Goal: Use online tool/utility: Utilize a website feature to perform a specific function

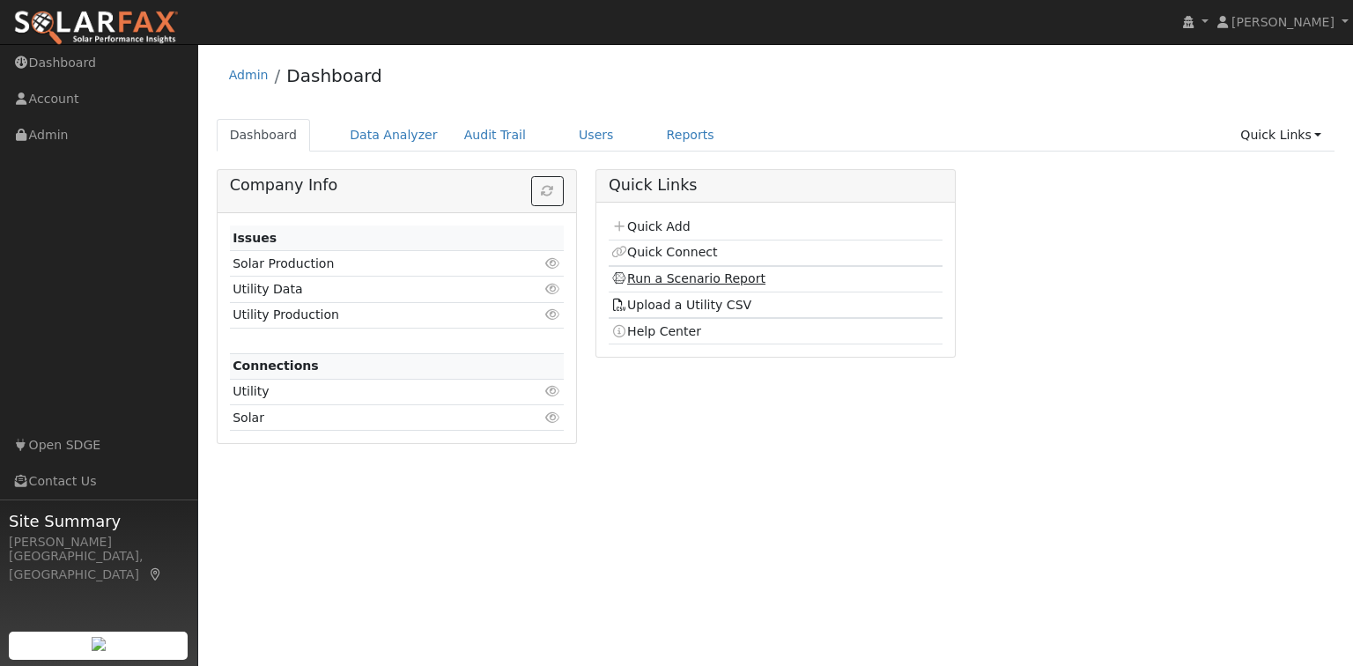
click at [677, 281] on link "Run a Scenario Report" at bounding box center [688, 278] width 154 height 14
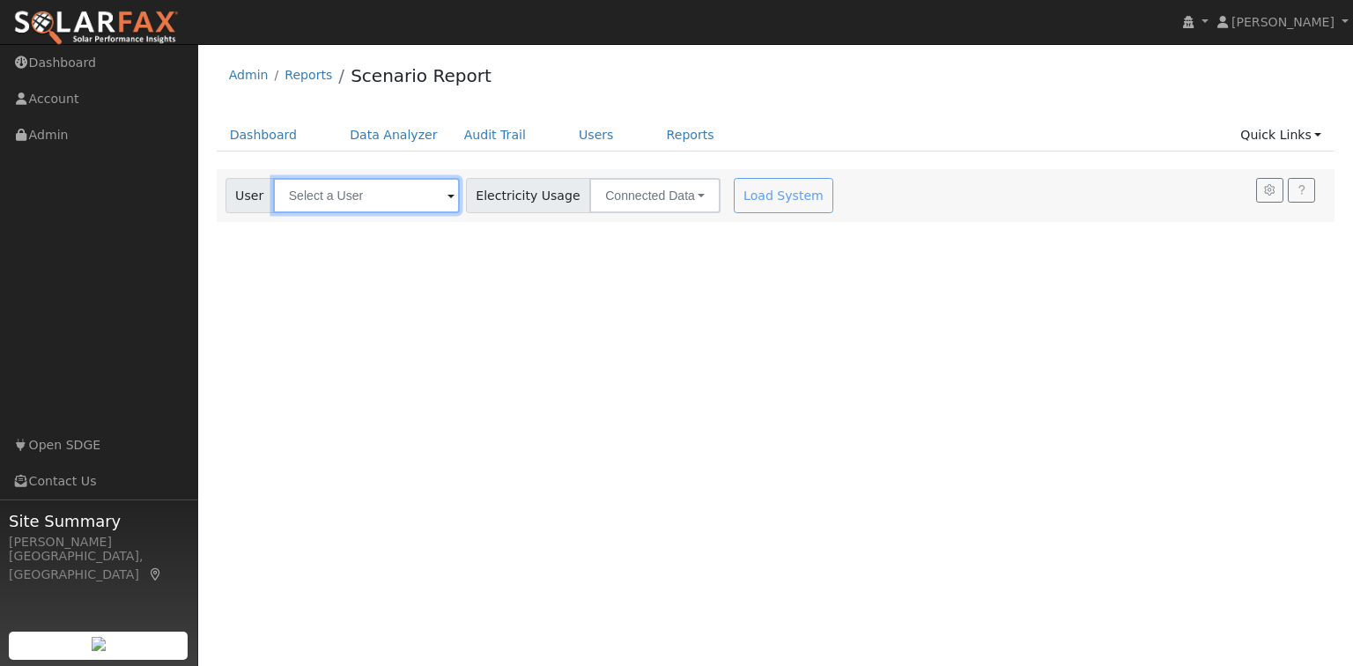
click at [377, 195] on input "text" at bounding box center [366, 195] width 187 height 35
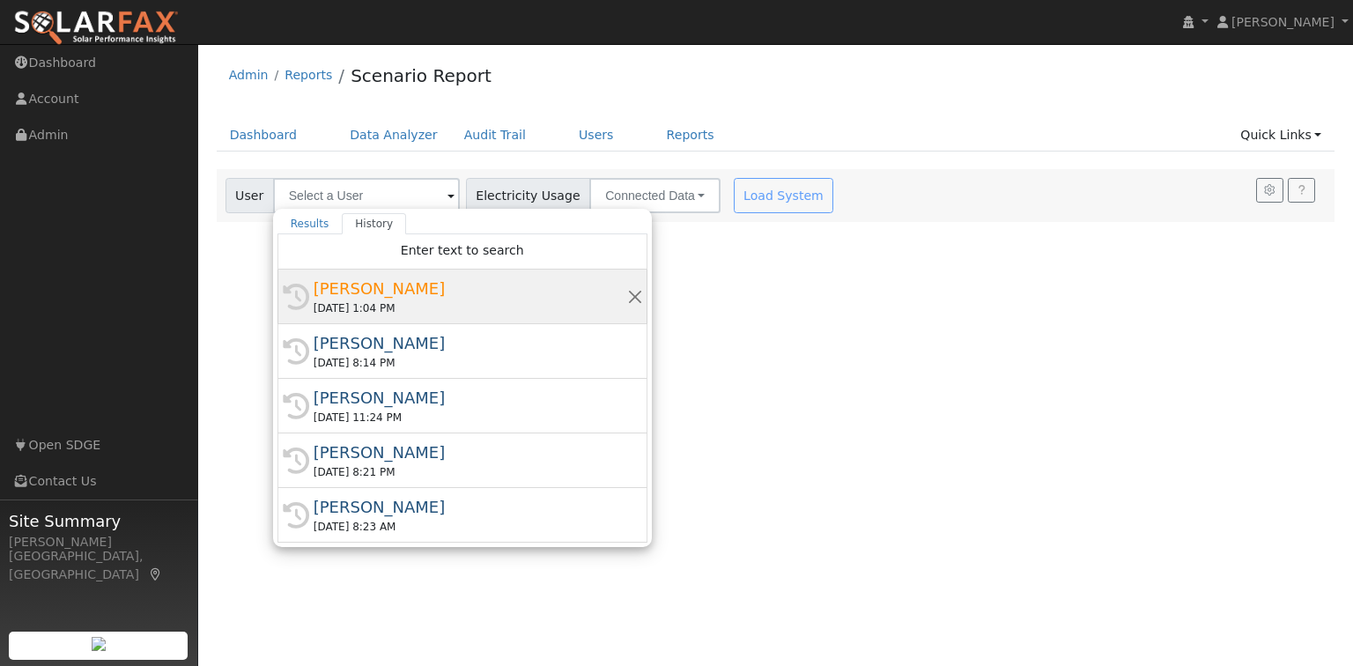
click at [373, 296] on div "[PERSON_NAME]" at bounding box center [471, 289] width 314 height 24
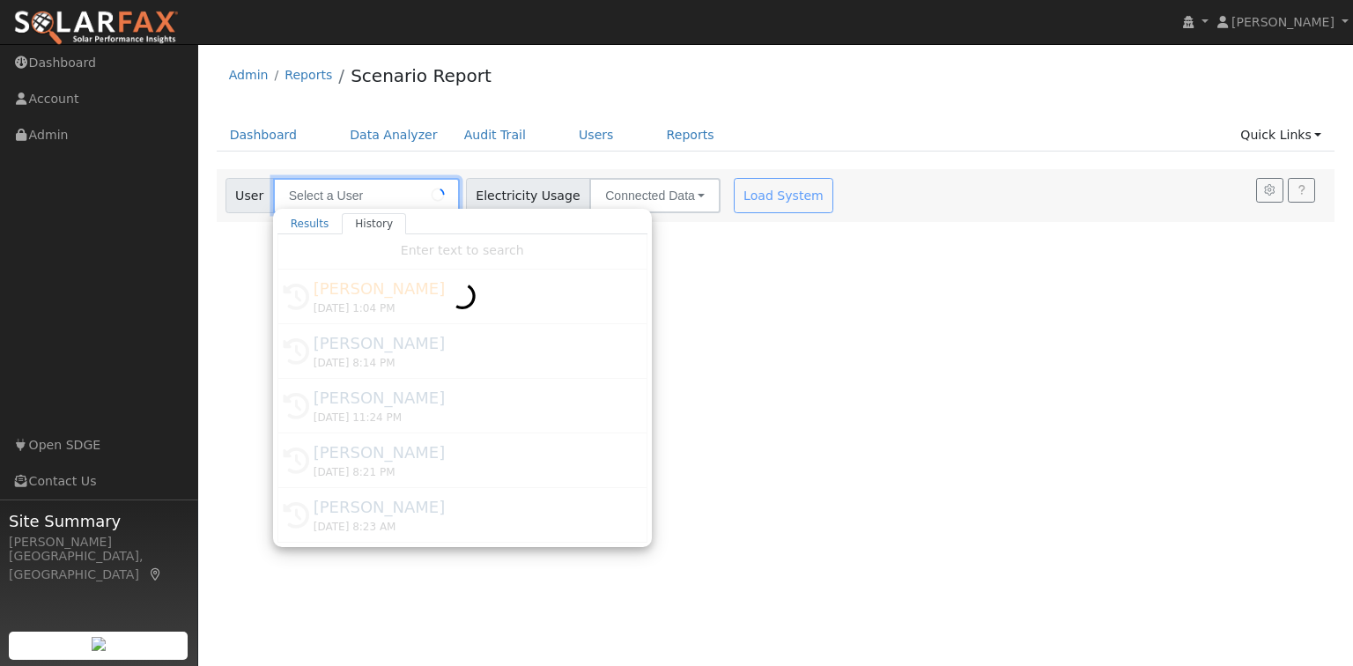
type input "[PERSON_NAME]"
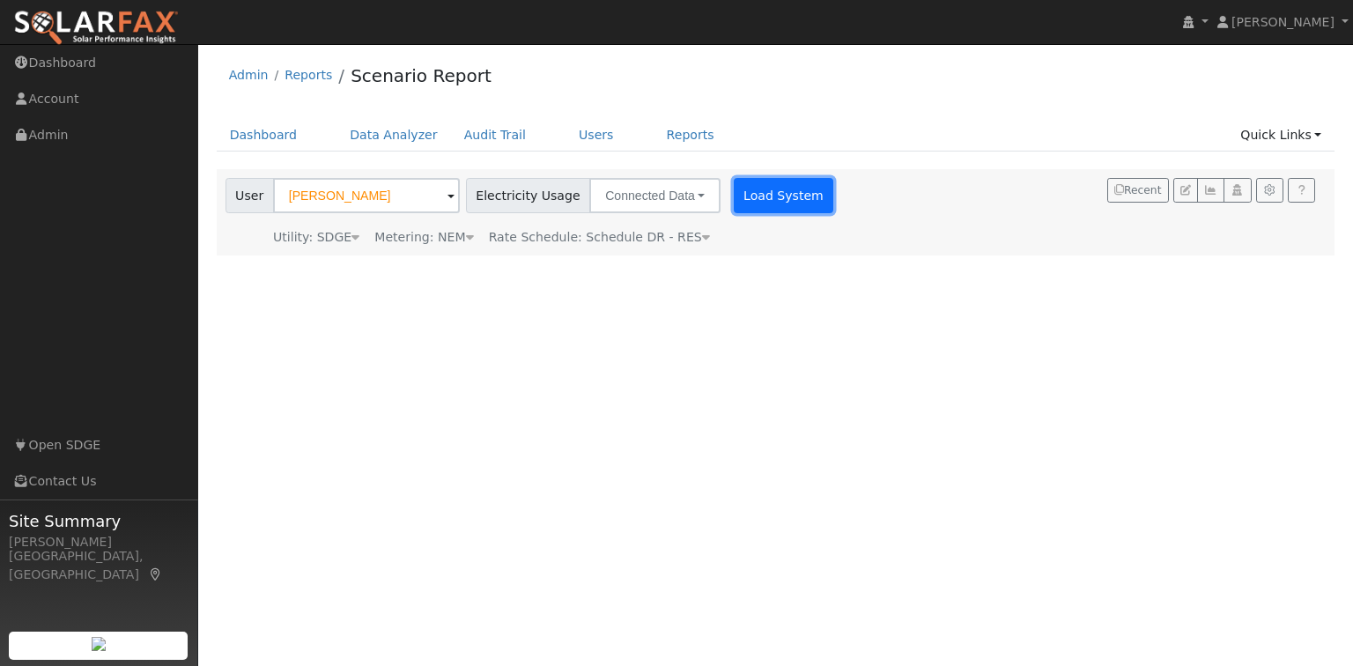
click at [750, 201] on button "Load System" at bounding box center [784, 195] width 100 height 35
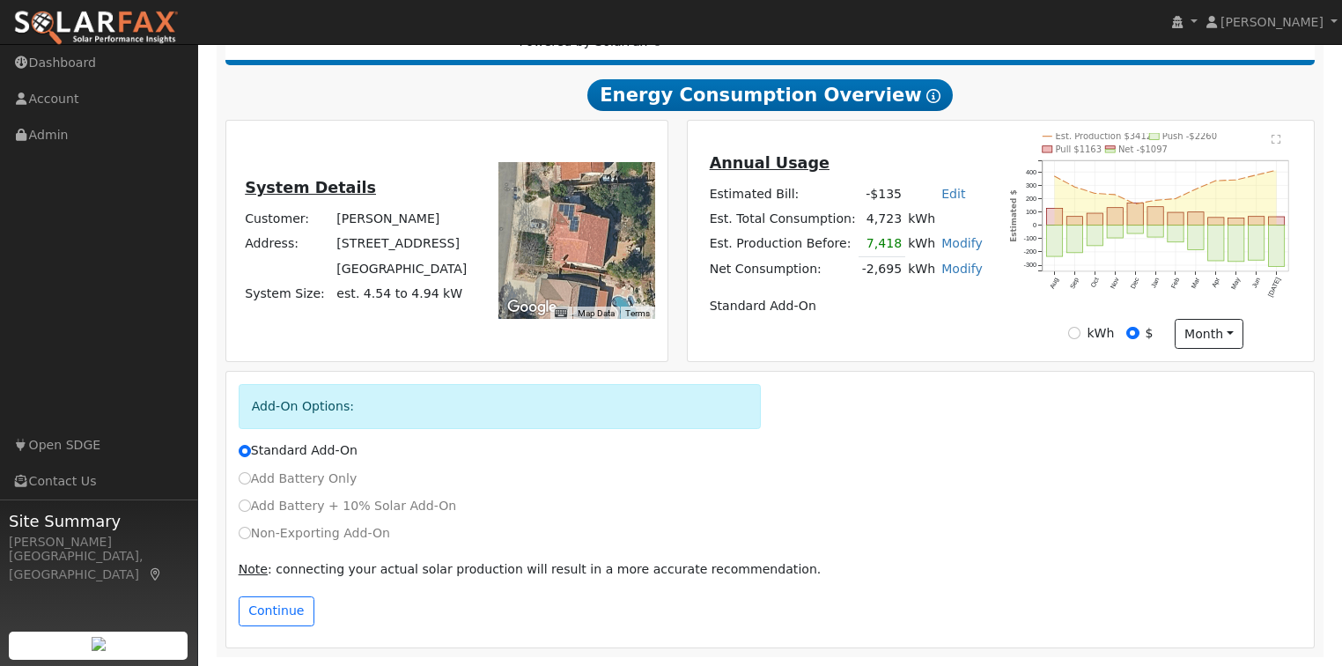
scroll to position [286, 0]
click at [240, 478] on input "Add Battery Only" at bounding box center [245, 478] width 12 height 12
radio input "true"
radio input "false"
click at [282, 611] on button "Continue" at bounding box center [277, 611] width 76 height 30
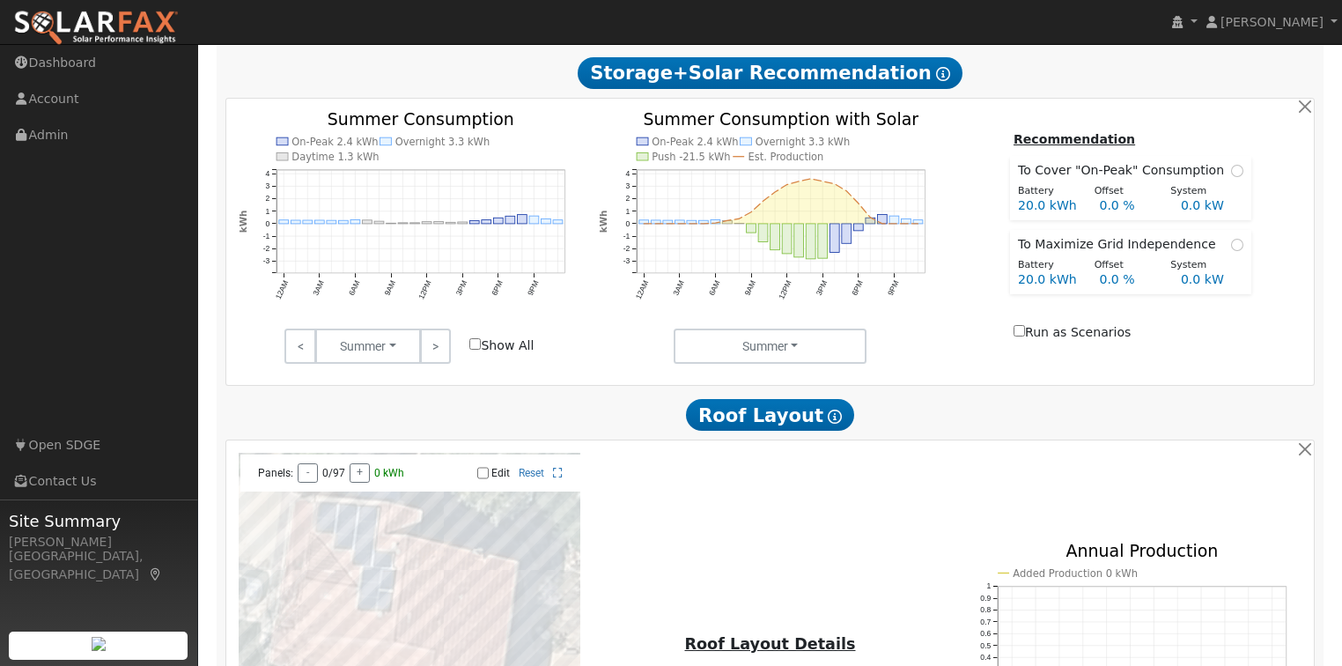
scroll to position [805, 0]
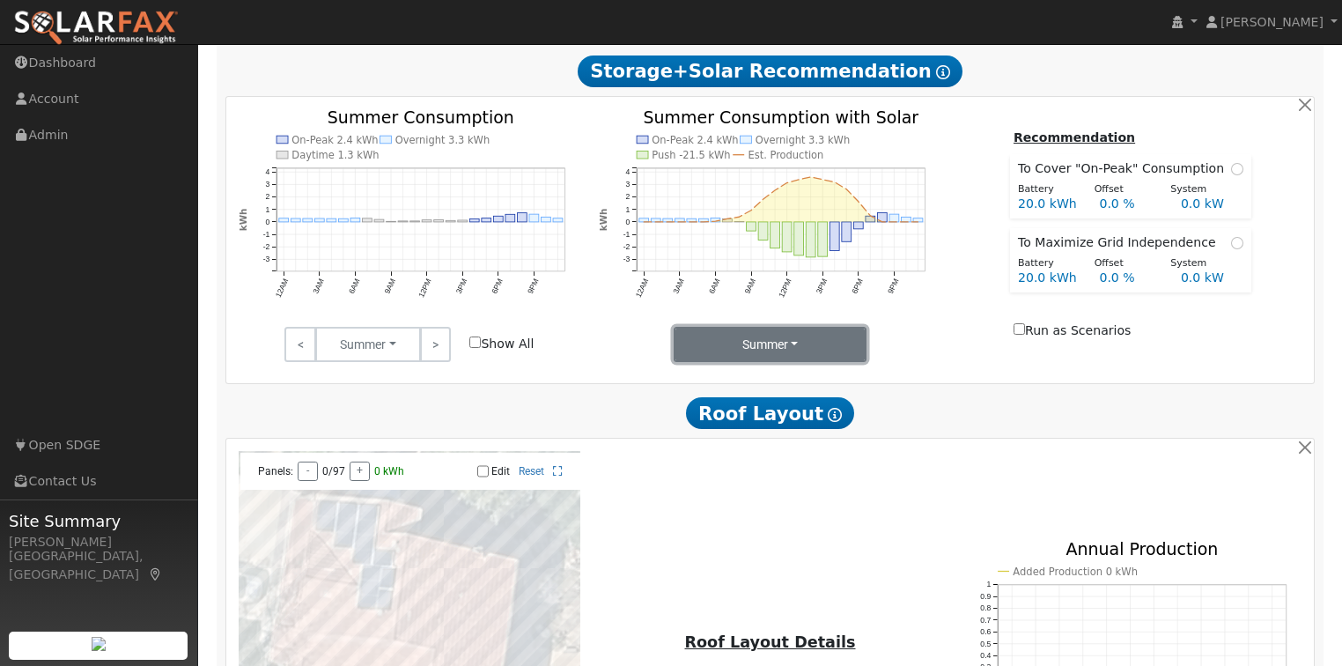
click at [811, 349] on button "Summer" at bounding box center [770, 344] width 193 height 35
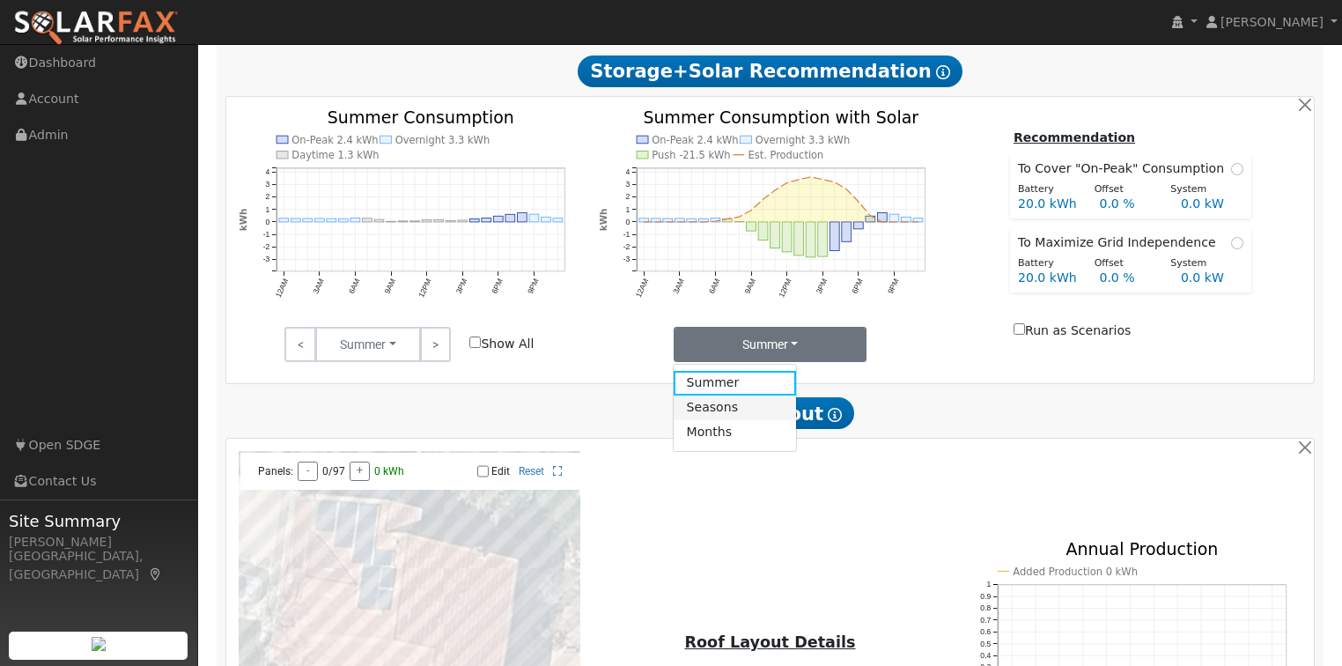
click at [723, 414] on link "Seasons" at bounding box center [735, 407] width 122 height 25
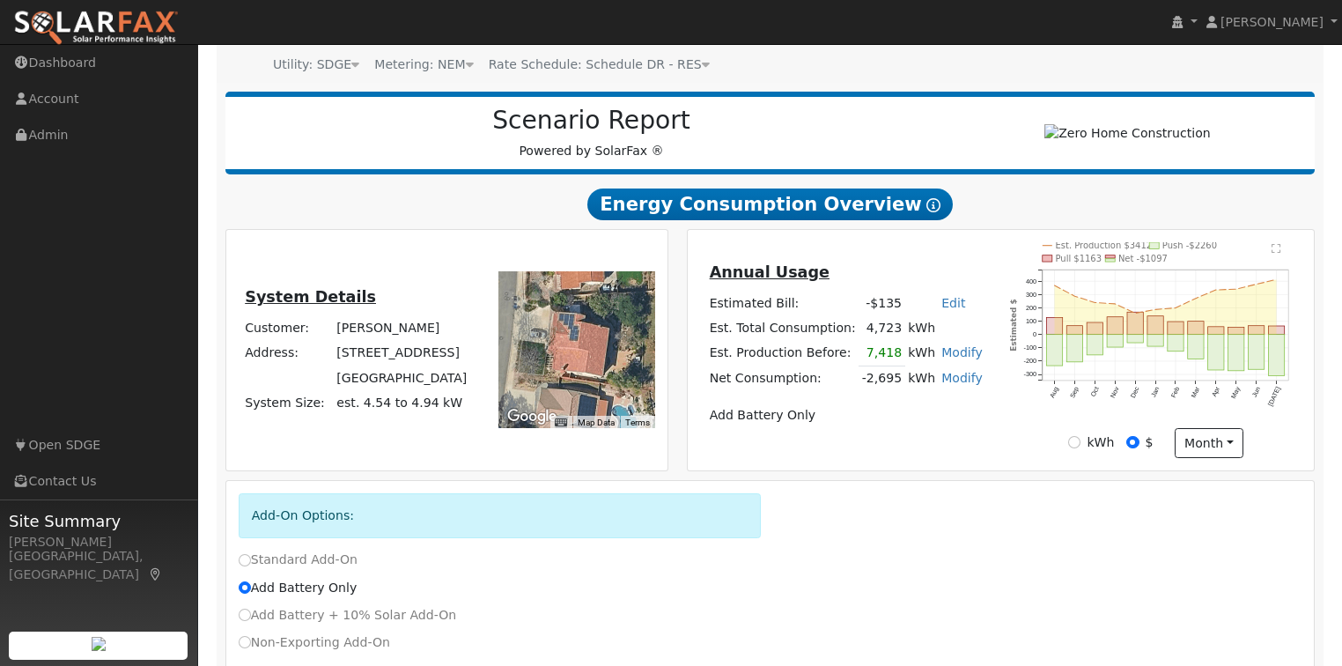
scroll to position [174, 0]
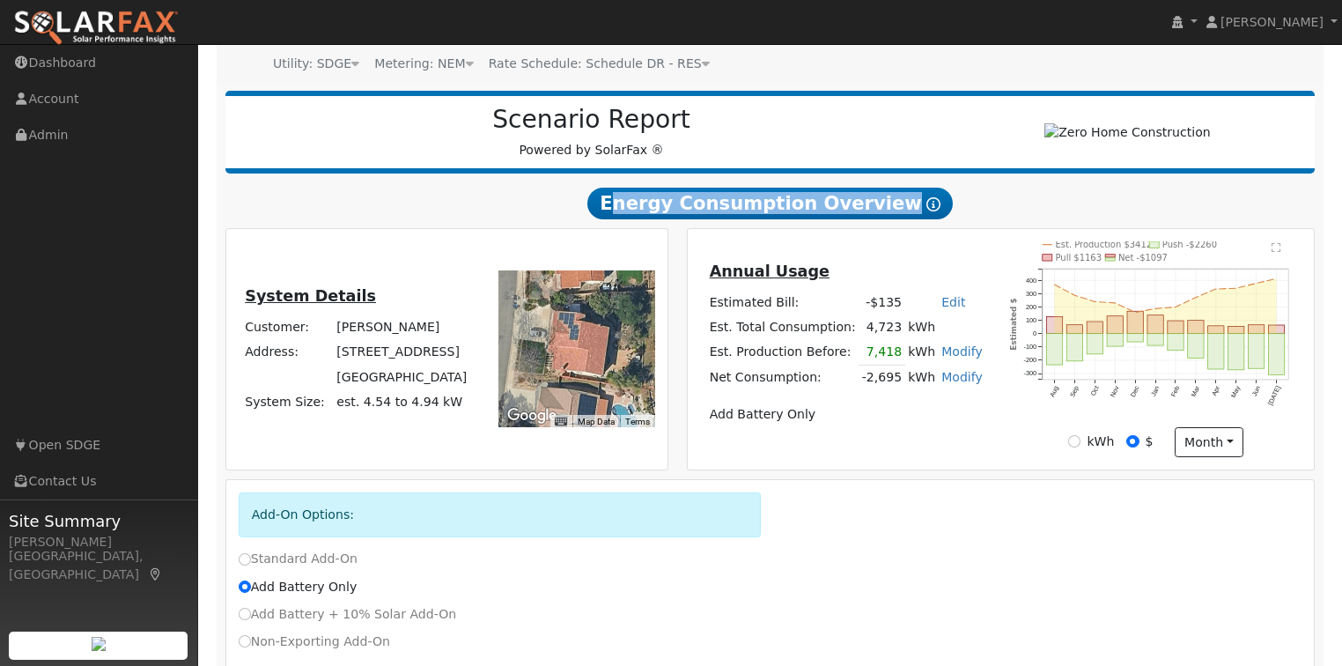
drag, startPoint x: 613, startPoint y: 192, endPoint x: 938, endPoint y: 208, distance: 325.4
click at [938, 208] on h2 "Energy Consumption Overview Show Help" at bounding box center [770, 203] width 1090 height 33
click at [927, 212] on span "Energy Consumption Overview Show Help" at bounding box center [769, 204] width 365 height 32
drag, startPoint x: 926, startPoint y: 206, endPoint x: 617, endPoint y: 206, distance: 309.1
click at [617, 206] on span "Energy Consumption Overview Show Help" at bounding box center [769, 204] width 365 height 32
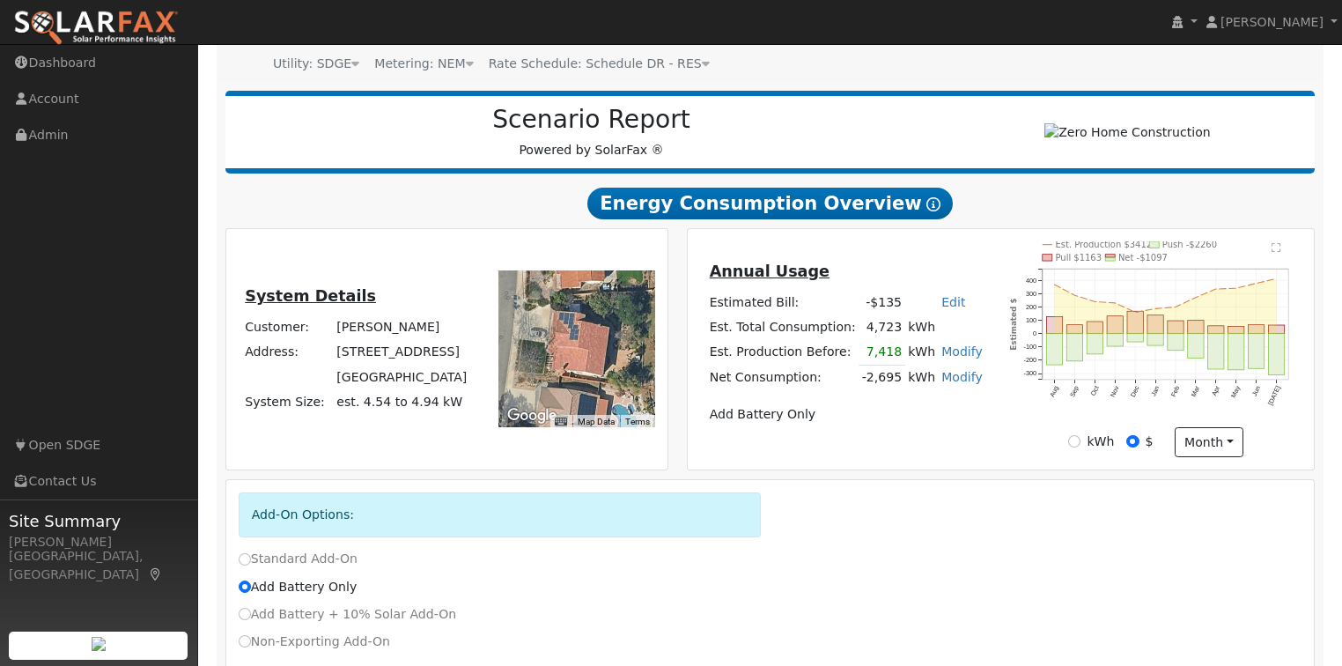
click at [572, 196] on h2 "Energy Consumption Overview Show Help" at bounding box center [770, 203] width 1090 height 33
drag, startPoint x: 500, startPoint y: 114, endPoint x: 712, endPoint y: 156, distance: 215.6
click at [712, 156] on div "Scenario Report Powered by SolarFax ®" at bounding box center [591, 132] width 715 height 55
click at [709, 156] on div "Scenario Report Powered by SolarFax ®" at bounding box center [591, 132] width 715 height 55
drag, startPoint x: 681, startPoint y: 162, endPoint x: 503, endPoint y: 120, distance: 182.9
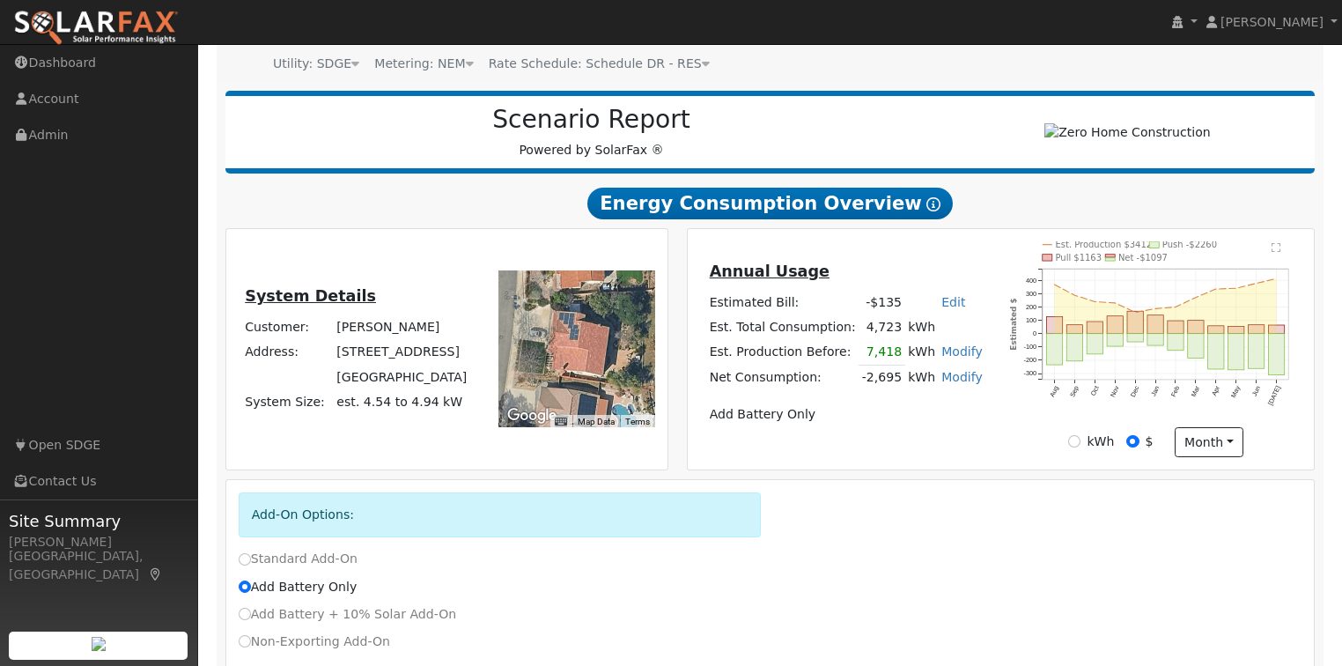
click at [503, 120] on div "Scenario Report Powered by SolarFax ®" at bounding box center [770, 132] width 1090 height 83
click at [453, 117] on h2 "Scenario Report" at bounding box center [591, 120] width 697 height 30
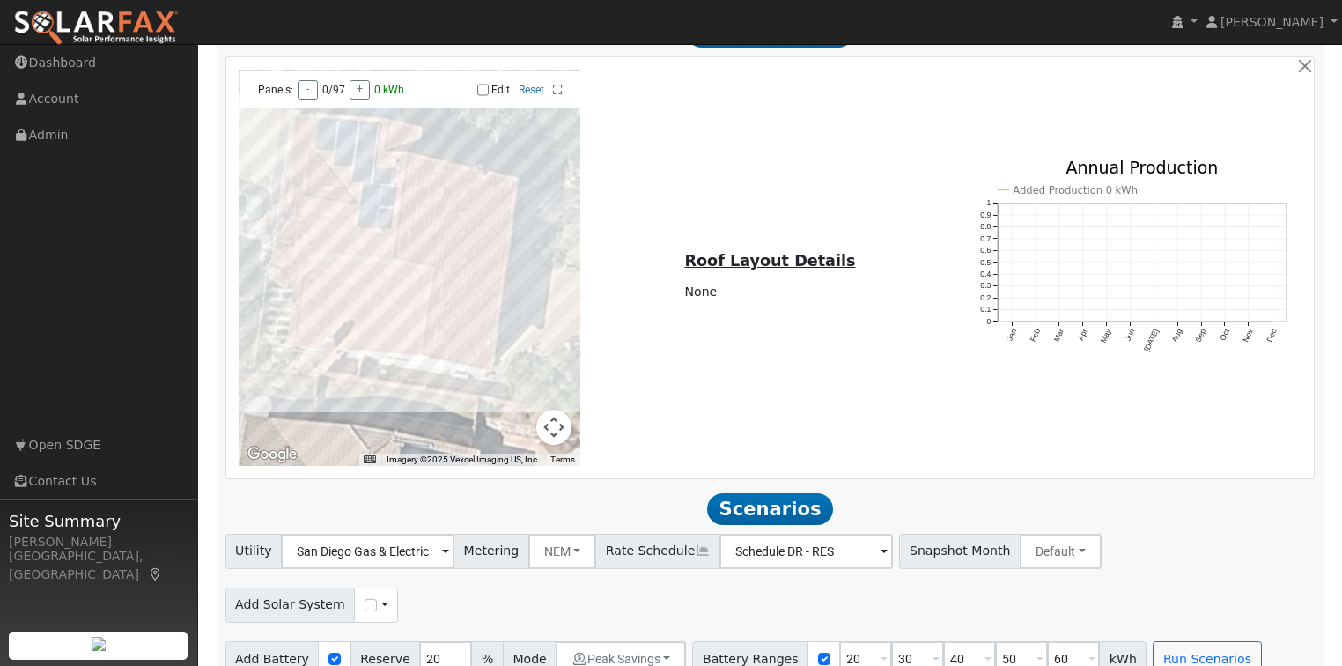
scroll to position [1222, 0]
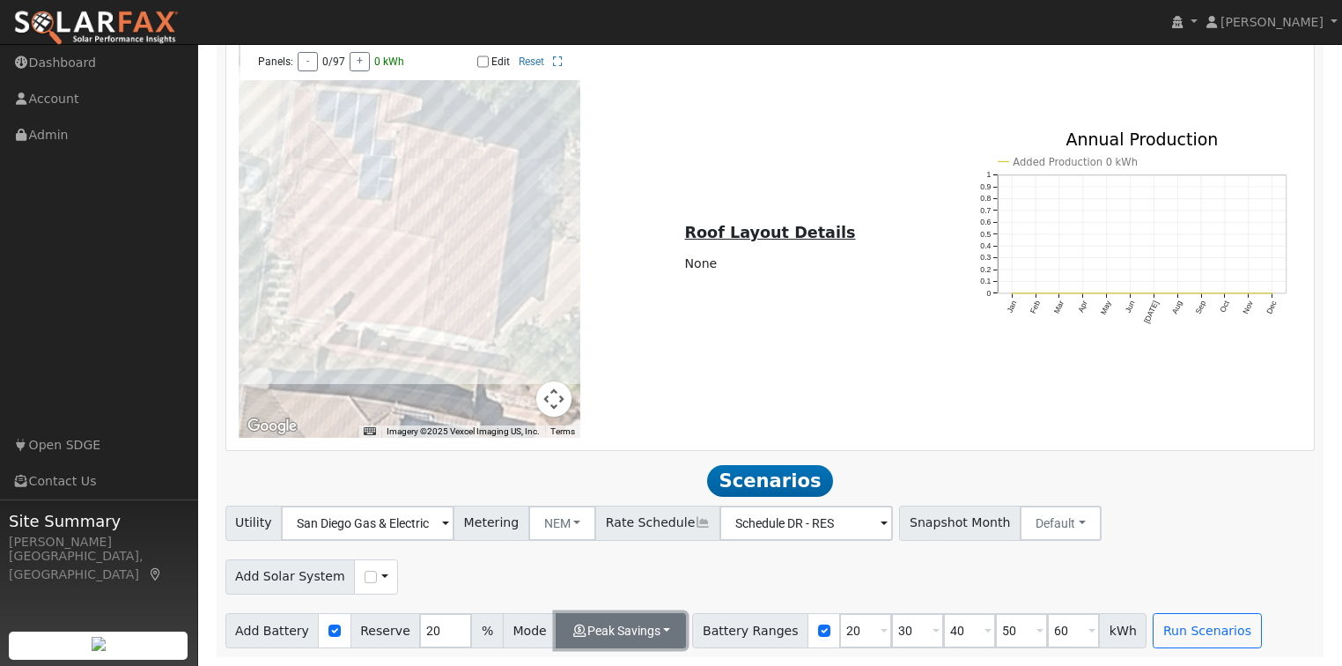
click at [637, 631] on button "Peak Savings" at bounding box center [621, 630] width 130 height 35
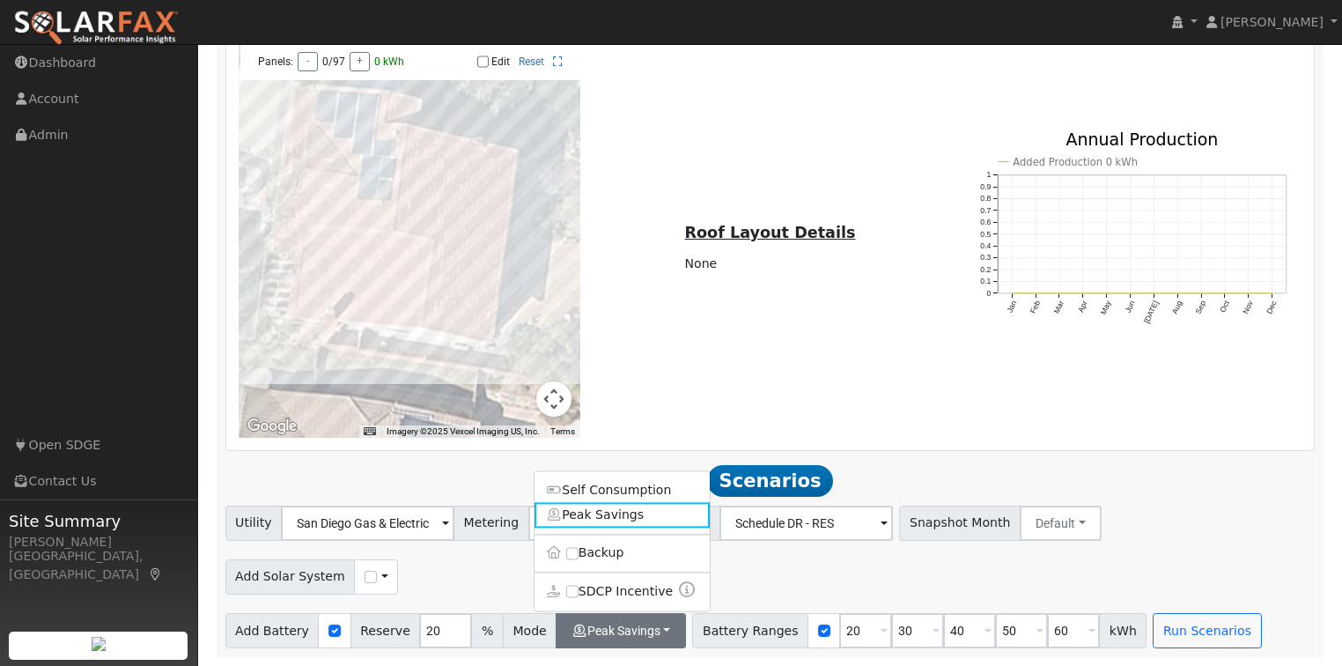
click at [681, 417] on div "To navigate the map with touch gestures double-tap and hold your finger on the …" at bounding box center [770, 239] width 1082 height 396
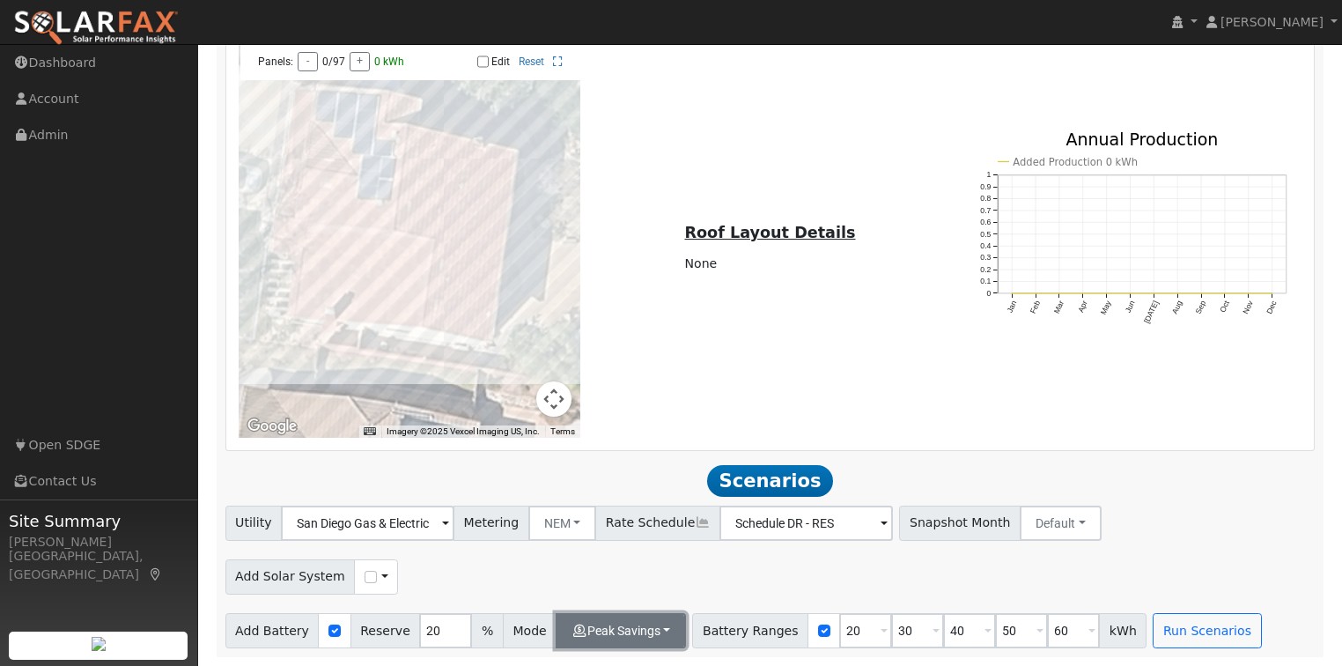
click at [571, 633] on button "Peak Savings" at bounding box center [621, 630] width 130 height 35
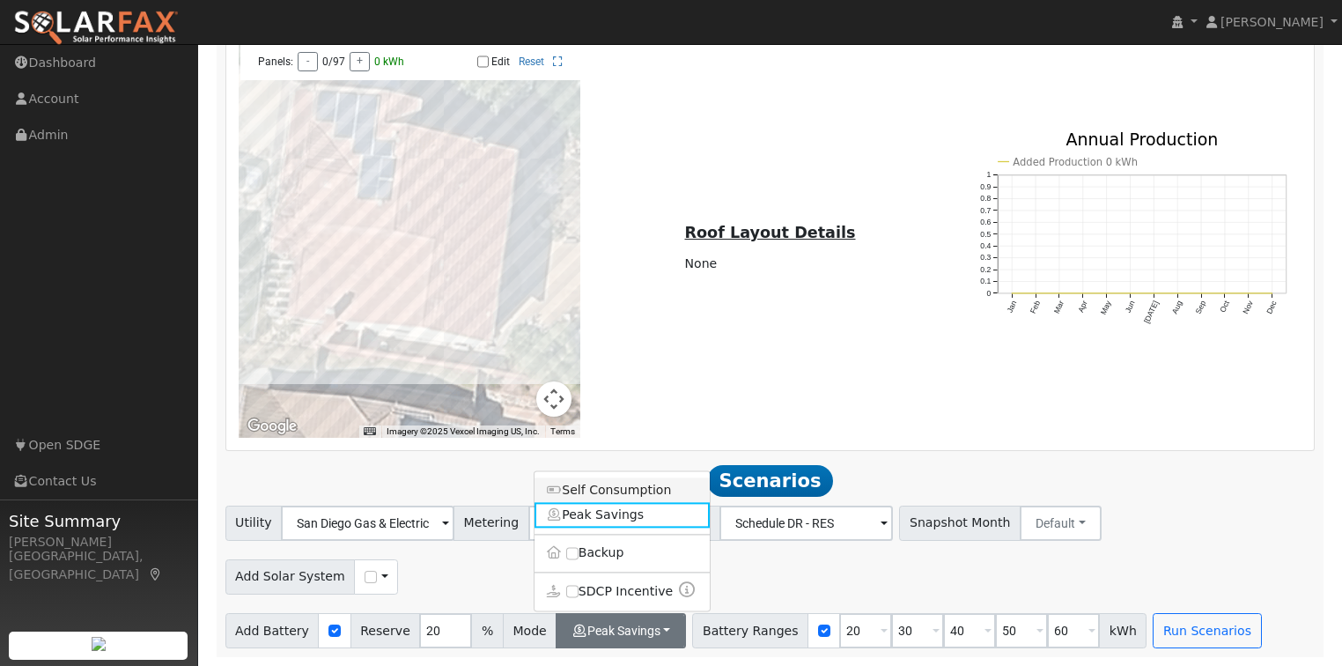
click at [608, 491] on link "Self Consumption" at bounding box center [622, 490] width 175 height 25
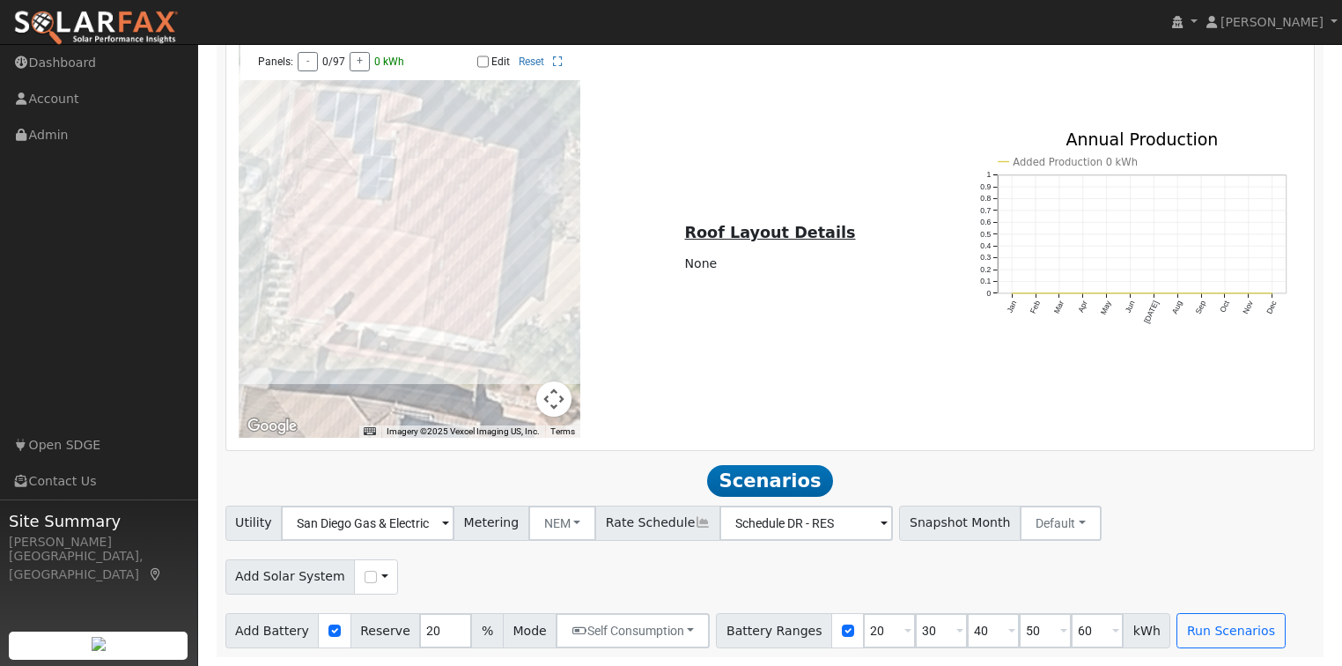
click at [602, 246] on div "Roof Layout Details Production Output: 0 kWh Consumption Offset: 0.0 % System S…" at bounding box center [770, 239] width 361 height 73
drag, startPoint x: 634, startPoint y: 221, endPoint x: 877, endPoint y: 293, distance: 253.6
click at [839, 237] on div "Roof Layout Details Production Output: 0 kWh Consumption Offset: 0.0 % System S…" at bounding box center [770, 239] width 361 height 73
click at [881, 299] on div "To navigate the map with touch gestures double-tap and hold your finger on the …" at bounding box center [770, 239] width 1082 height 396
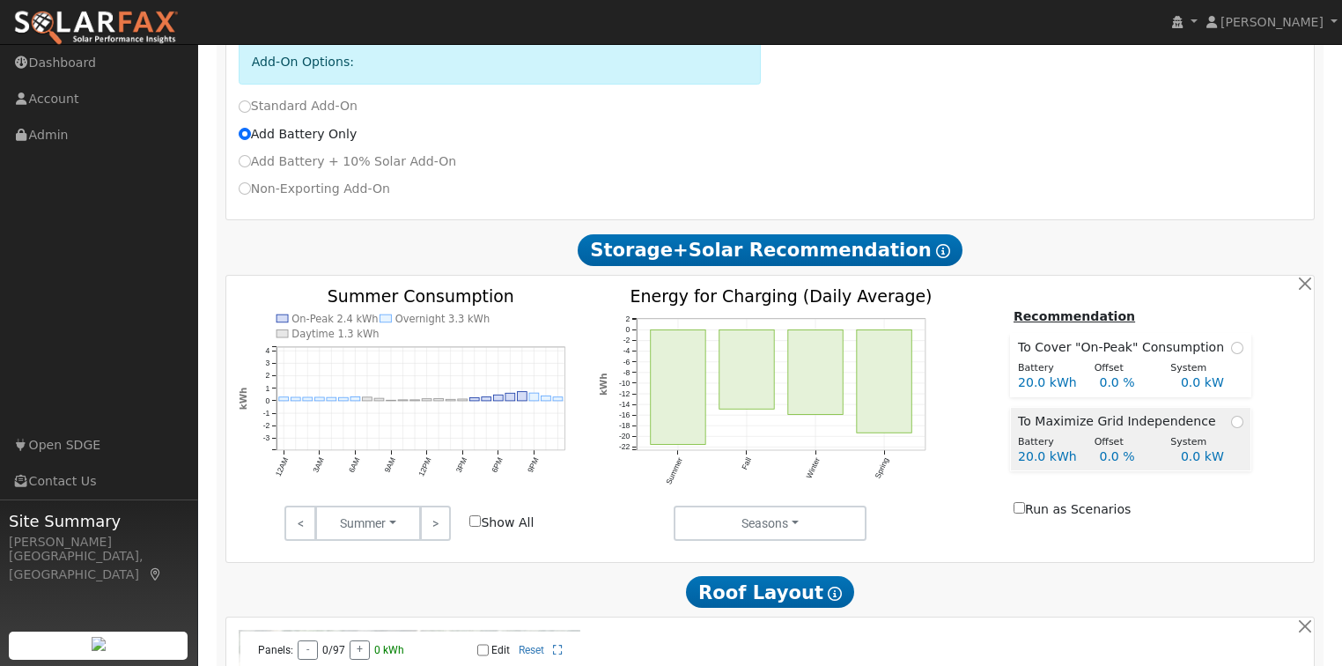
scroll to position [705, 0]
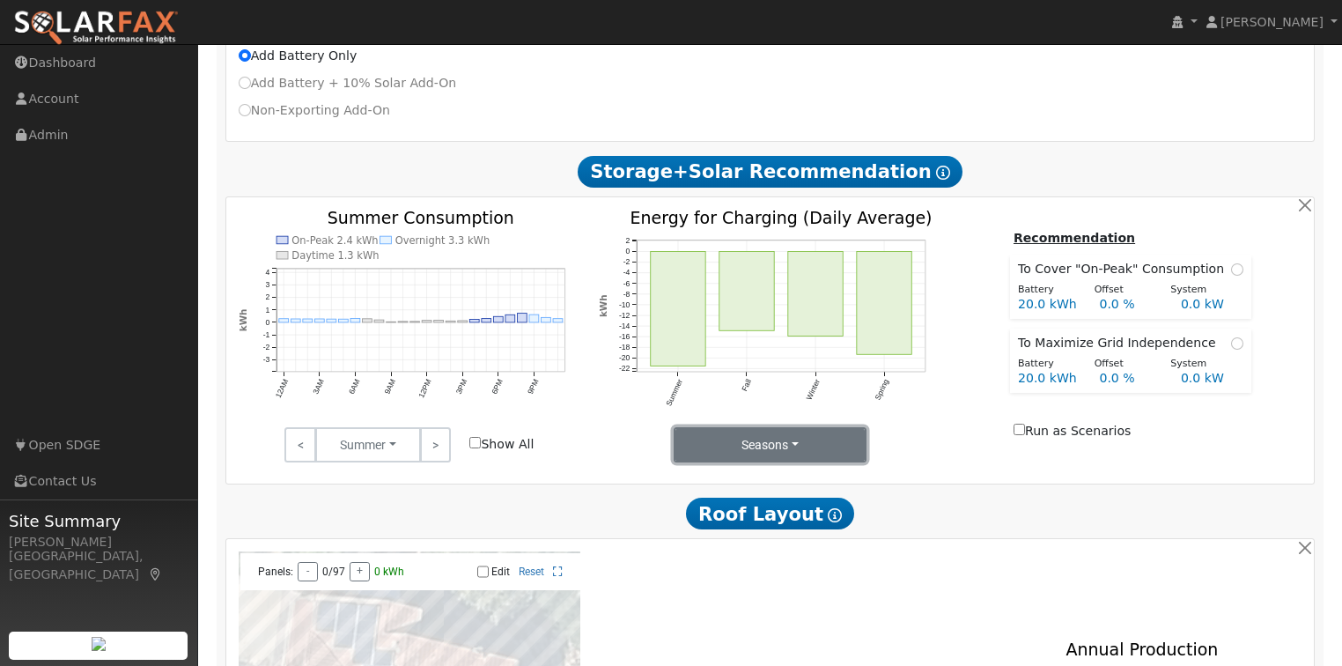
click at [804, 454] on button "Seasons" at bounding box center [770, 444] width 193 height 35
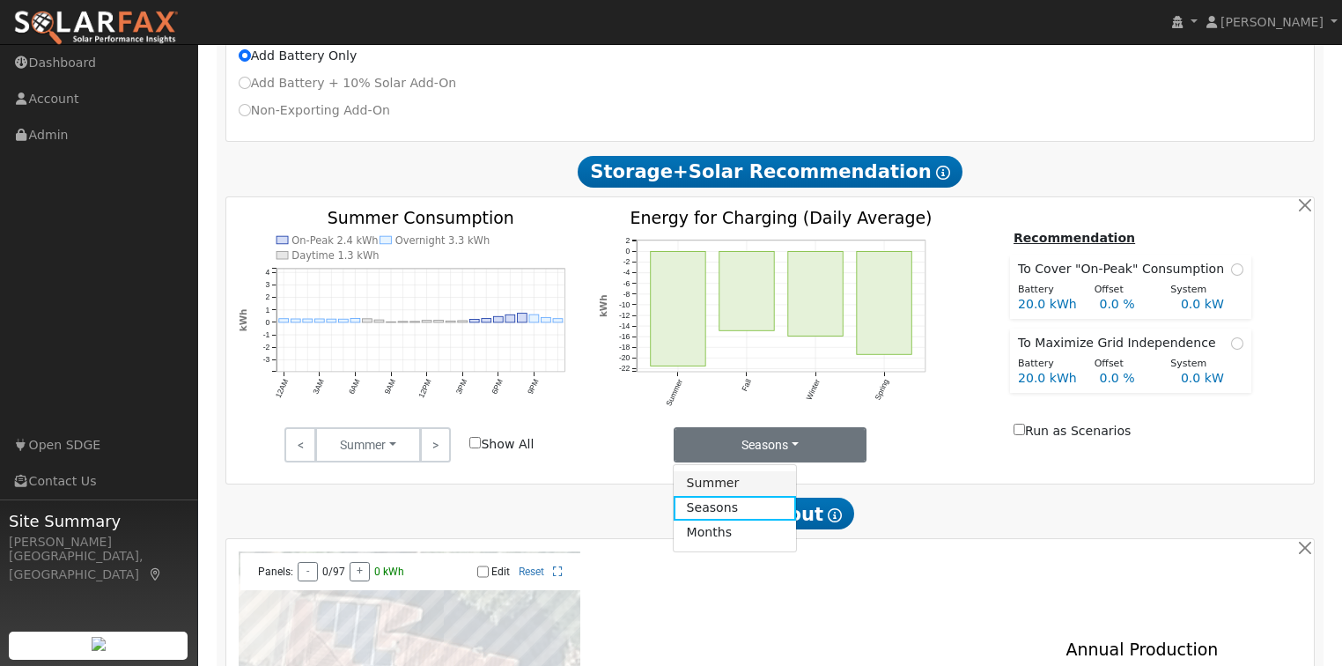
click at [727, 493] on link "Summer" at bounding box center [735, 483] width 122 height 25
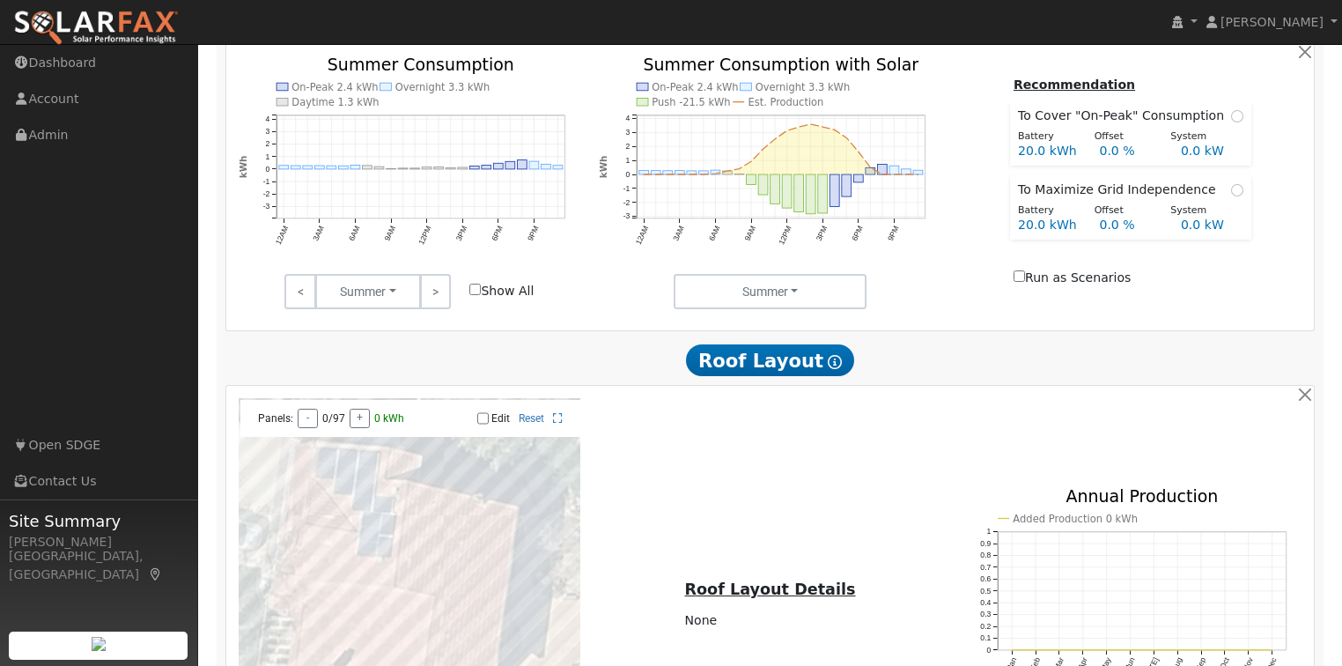
scroll to position [1222, 0]
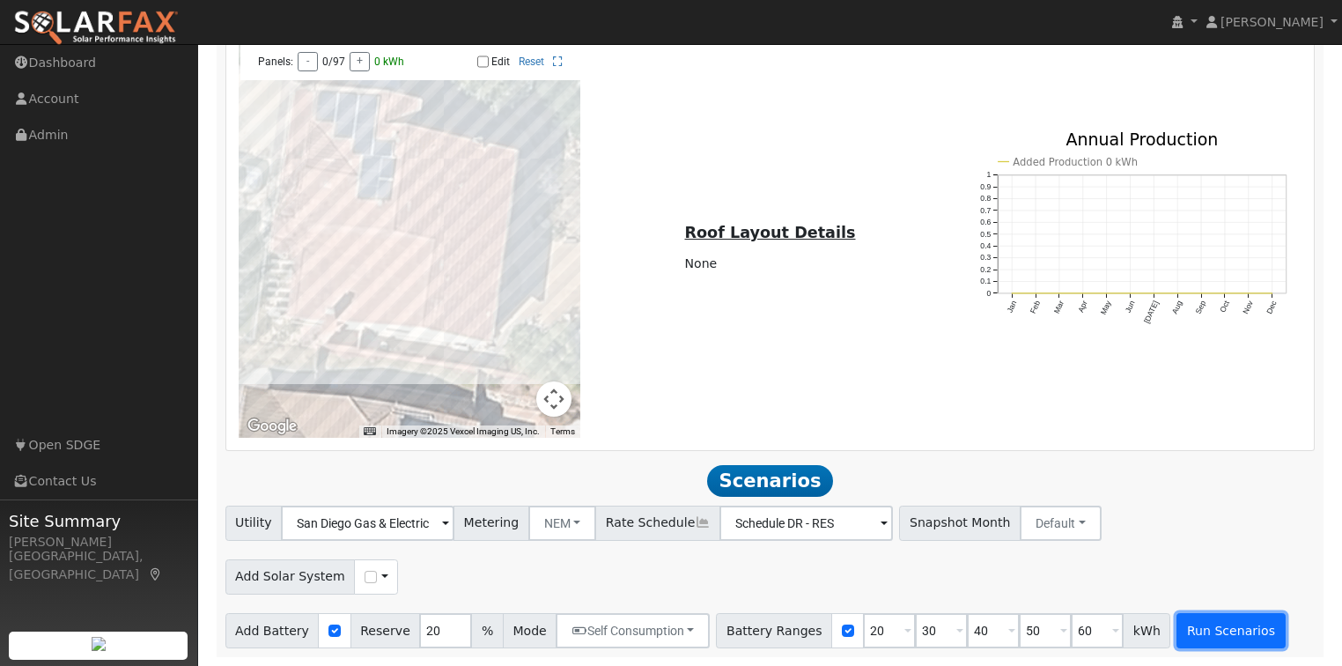
click at [1198, 632] on button "Run Scenarios" at bounding box center [1231, 630] width 108 height 35
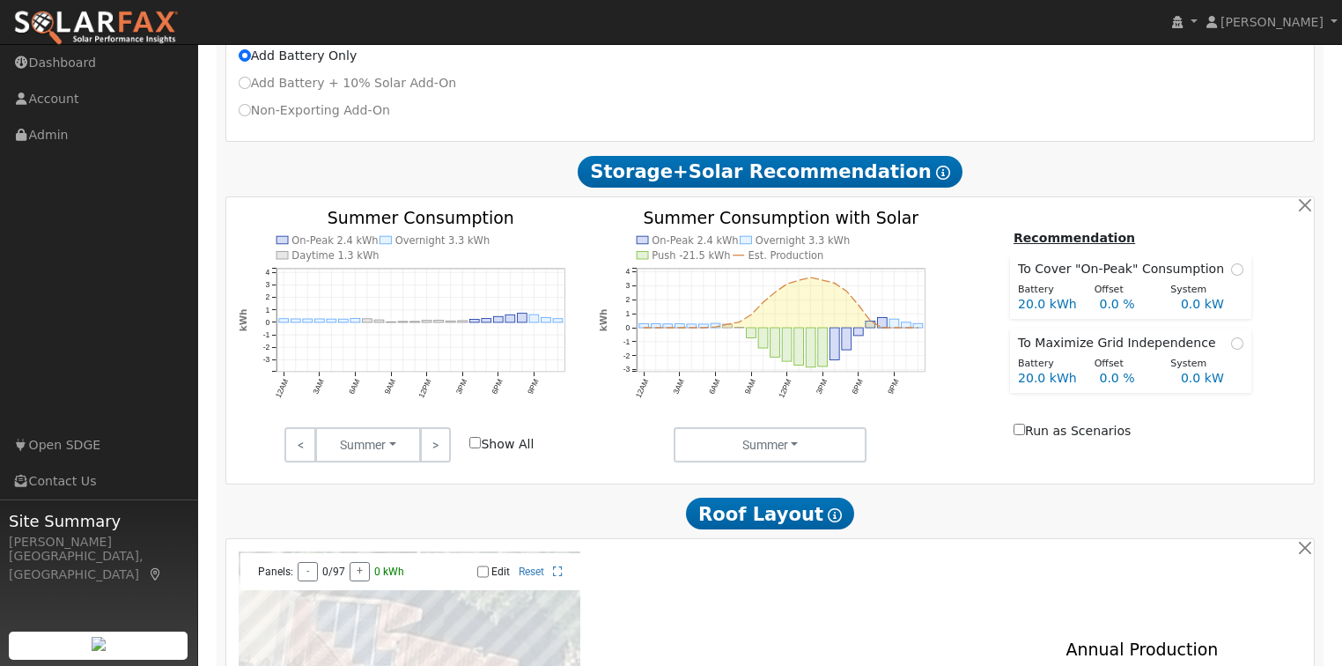
scroll to position [729, 0]
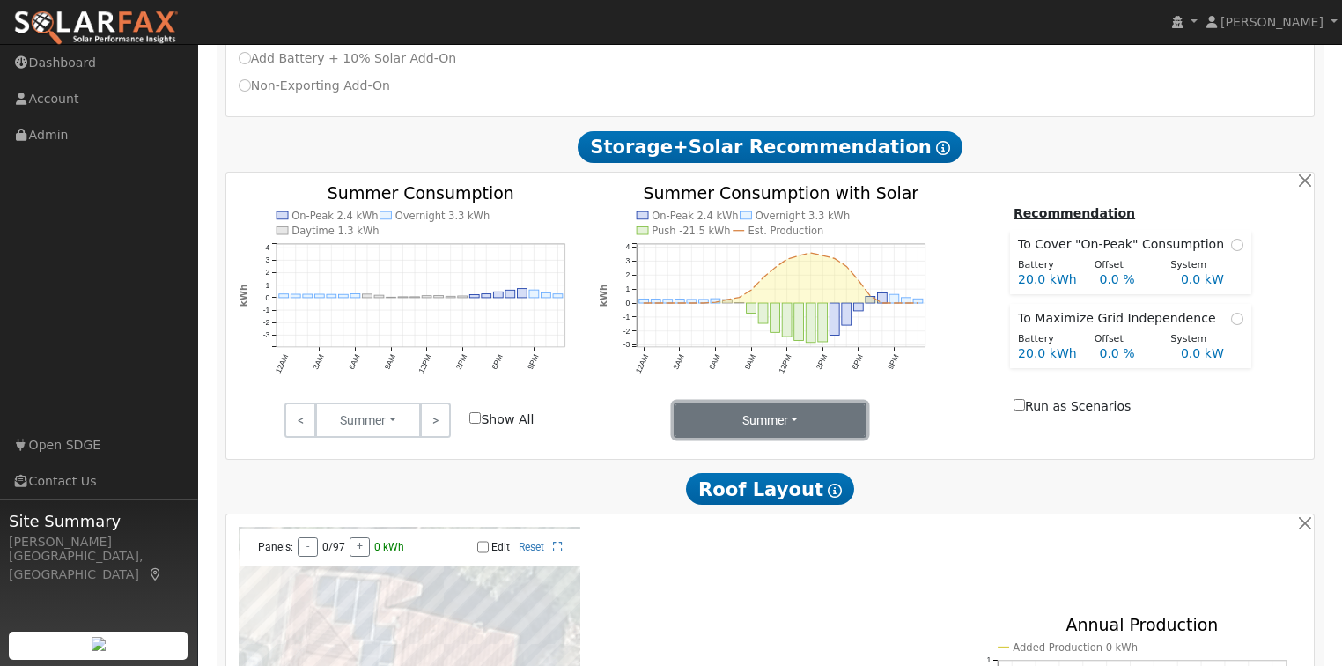
click at [804, 421] on button "Summer" at bounding box center [770, 419] width 193 height 35
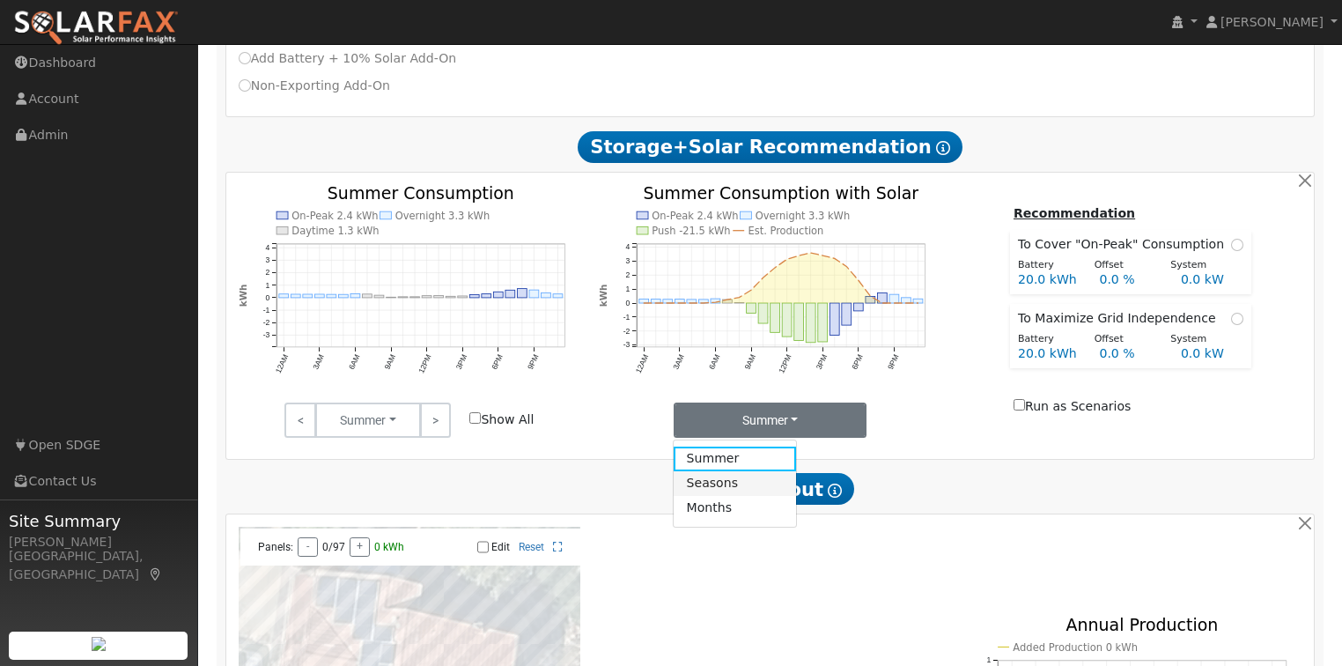
click at [741, 490] on link "Seasons" at bounding box center [735, 483] width 122 height 25
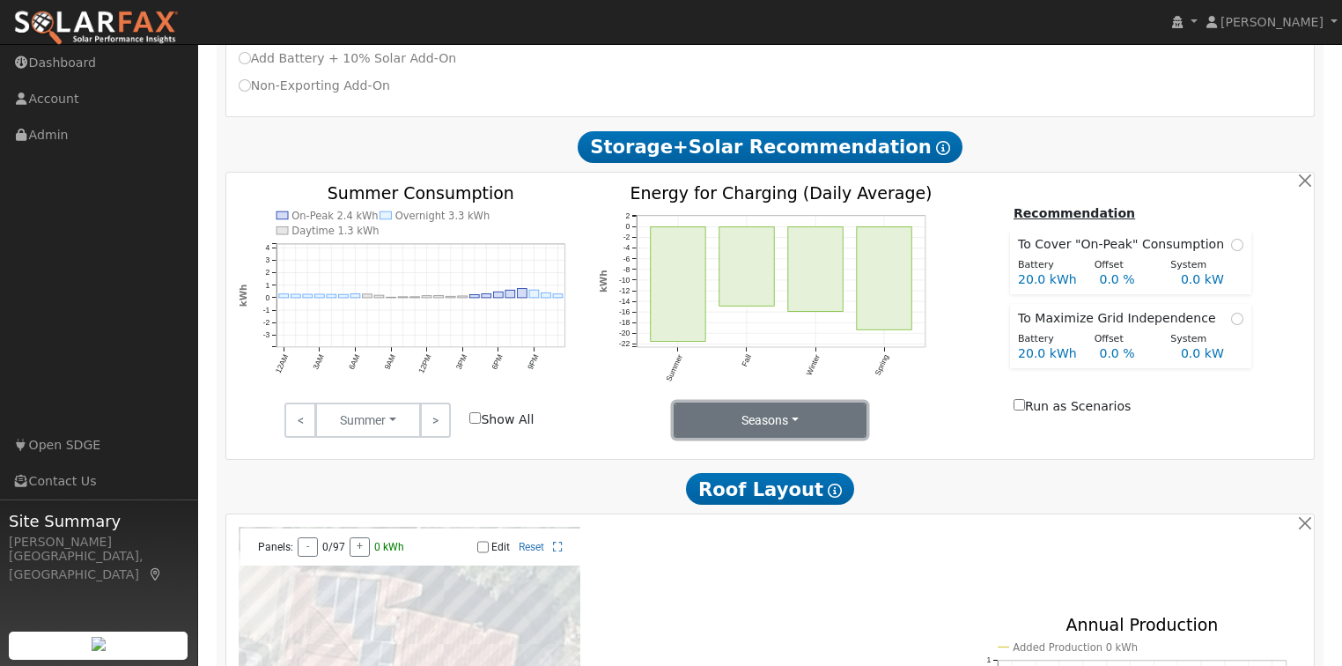
click at [775, 426] on button "Seasons" at bounding box center [770, 419] width 193 height 35
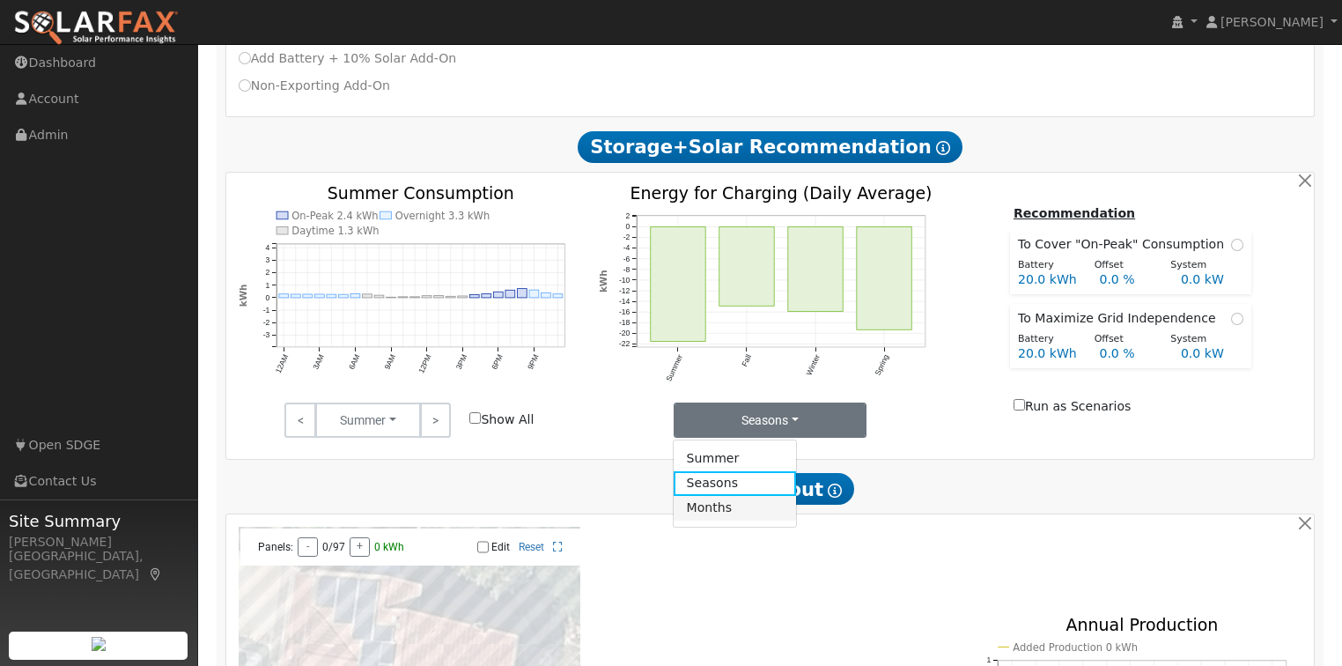
click at [736, 505] on link "Months" at bounding box center [735, 508] width 122 height 25
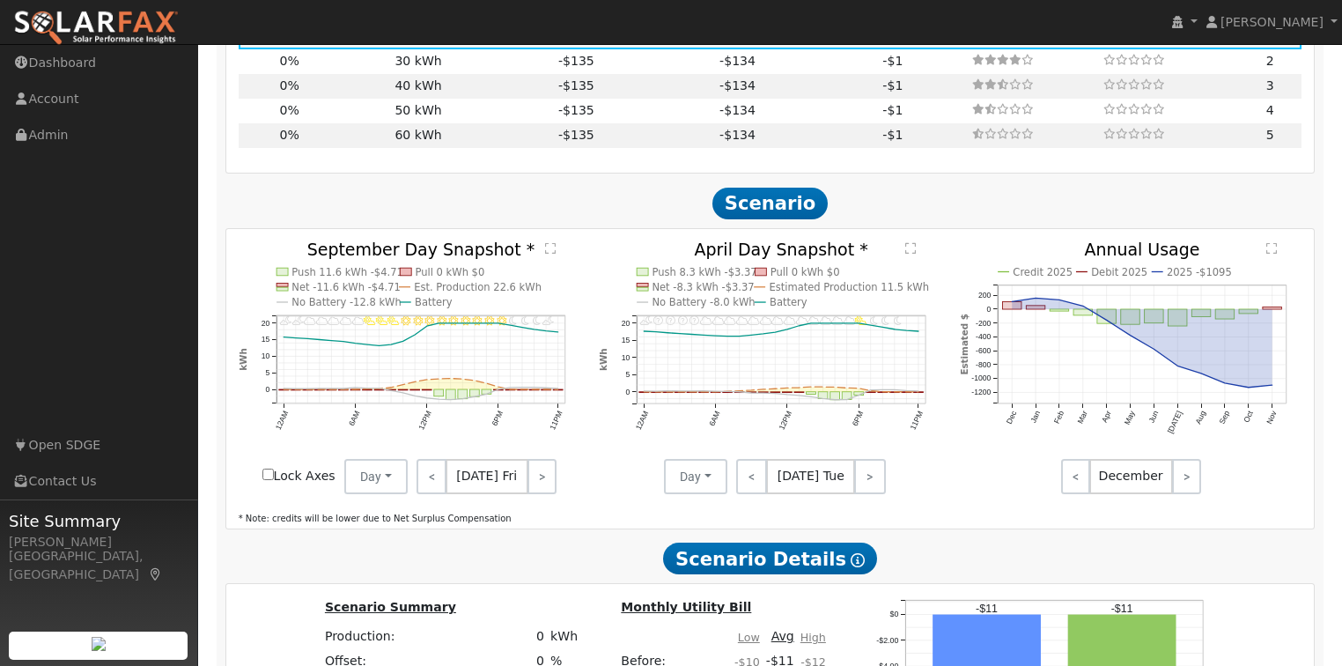
scroll to position [1914, 0]
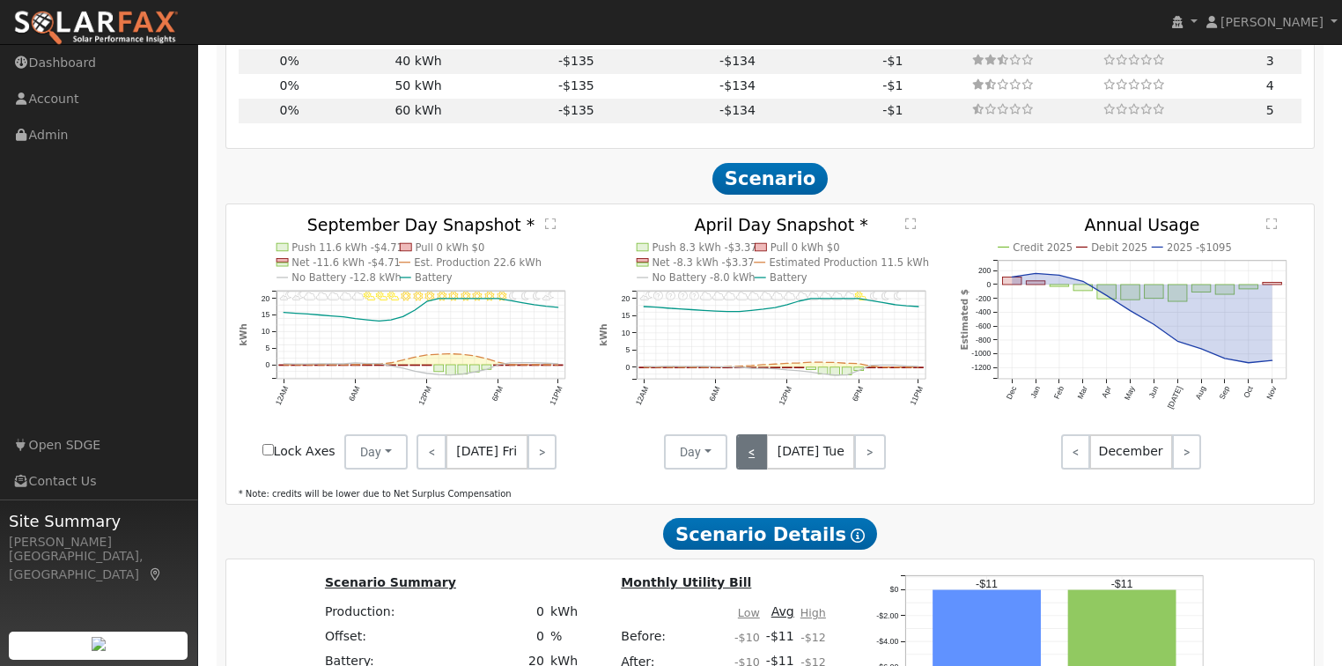
click at [763, 466] on link "<" at bounding box center [751, 451] width 31 height 35
click at [763, 466] on link "<" at bounding box center [750, 451] width 28 height 35
click at [763, 466] on link "<" at bounding box center [751, 451] width 30 height 35
click at [763, 466] on link "<" at bounding box center [752, 451] width 32 height 35
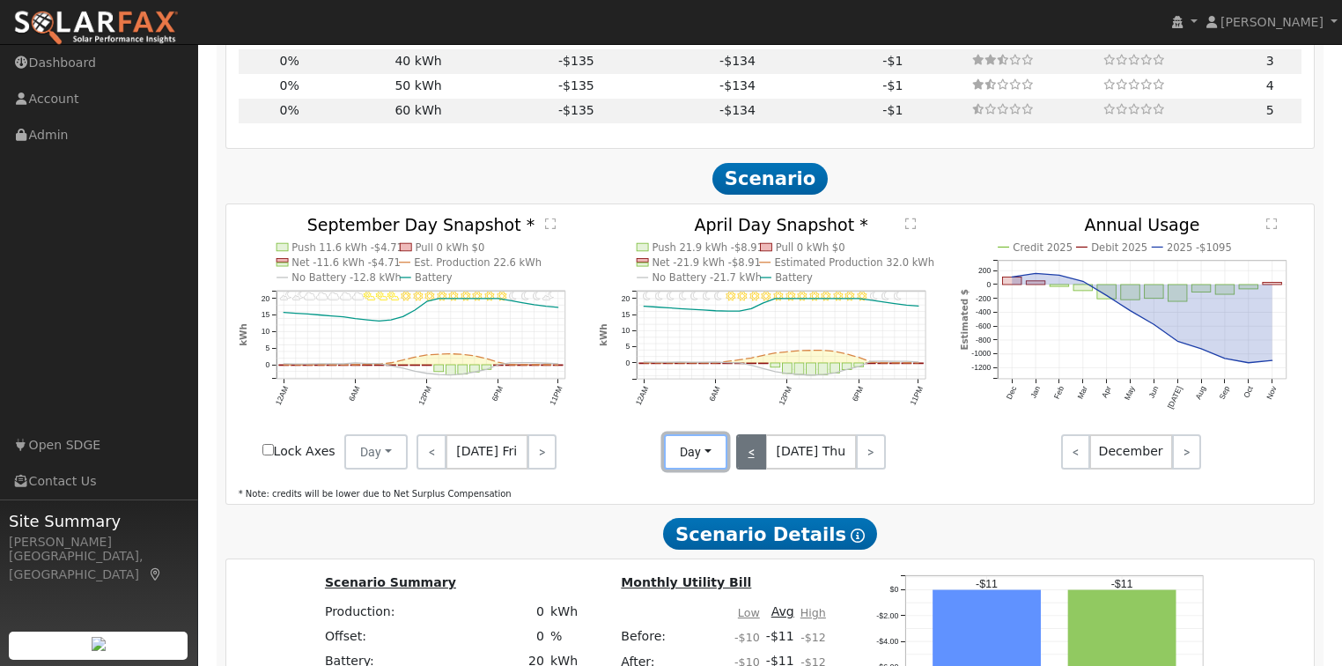
drag, startPoint x: 710, startPoint y: 469, endPoint x: 768, endPoint y: 467, distance: 58.2
click at [775, 468] on div "Day Day Month Average < [DATE] Thu >" at bounding box center [770, 451] width 361 height 35
click at [766, 467] on link "<" at bounding box center [751, 451] width 30 height 35
click at [764, 467] on link "<" at bounding box center [750, 451] width 28 height 35
click at [758, 467] on link "<" at bounding box center [751, 451] width 31 height 35
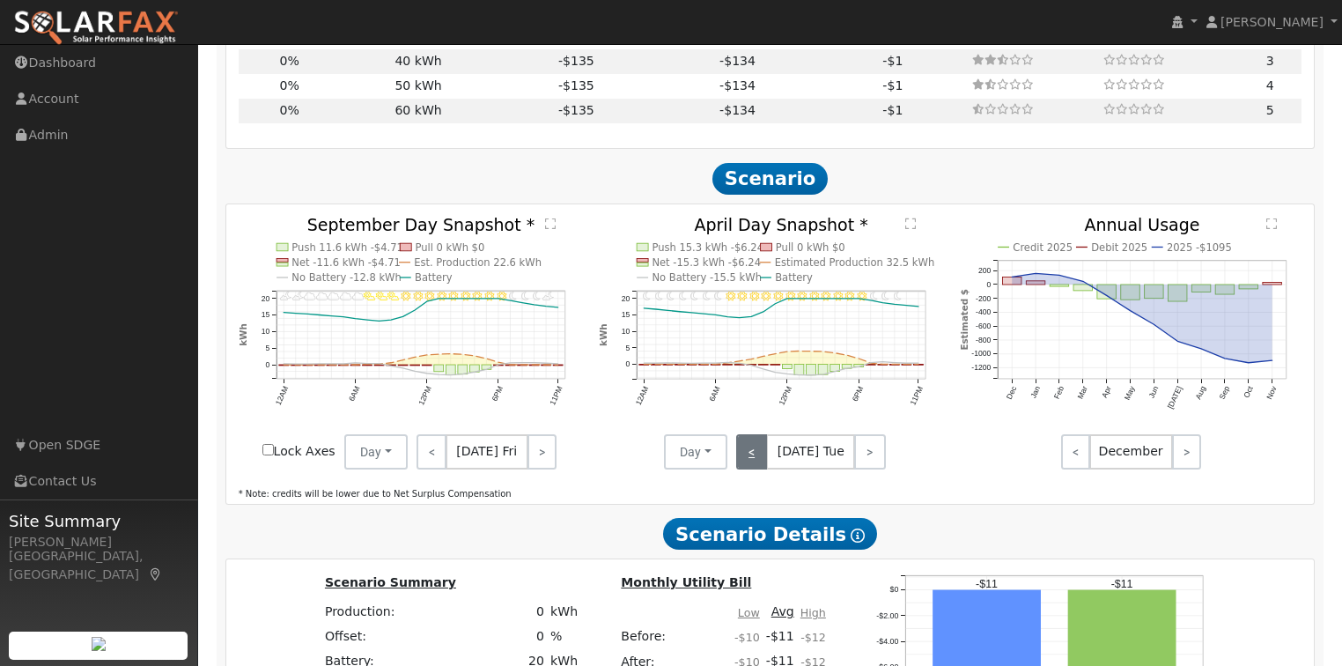
click at [758, 467] on link "<" at bounding box center [751, 451] width 31 height 35
click at [758, 467] on link "<" at bounding box center [751, 451] width 30 height 35
click at [758, 467] on link "<" at bounding box center [752, 451] width 32 height 35
click at [758, 467] on link "<" at bounding box center [751, 451] width 30 height 35
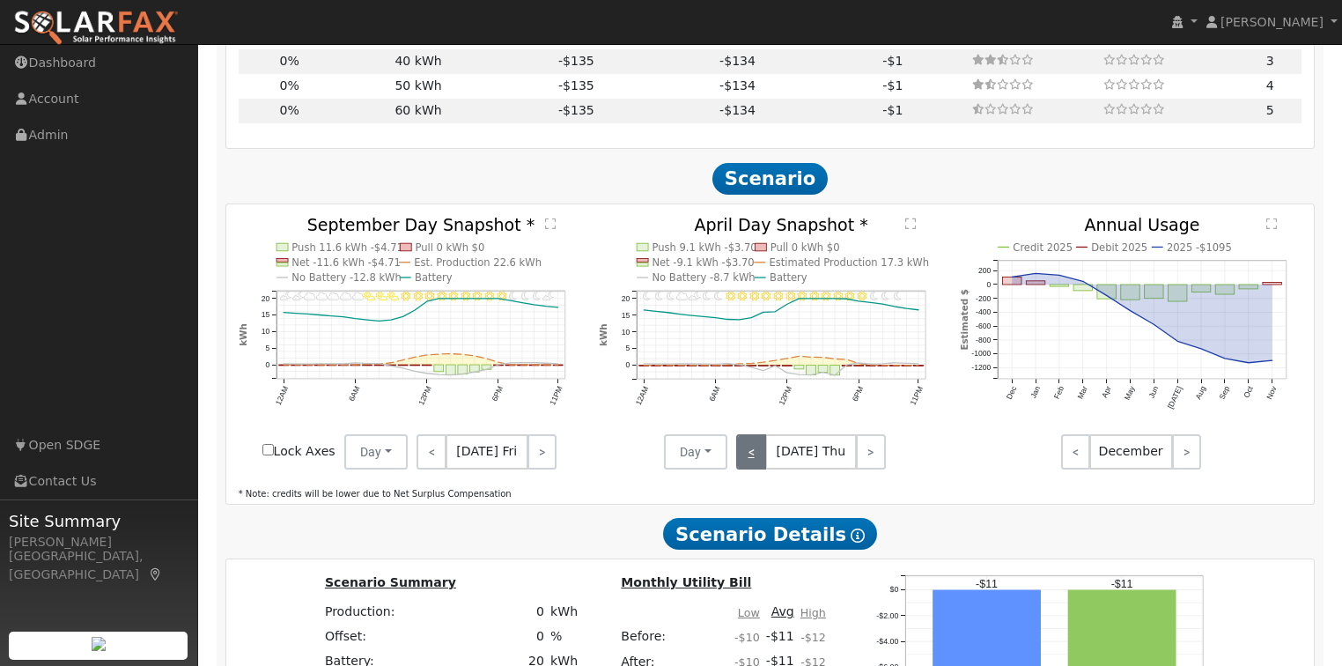
click at [758, 467] on link "<" at bounding box center [751, 451] width 30 height 35
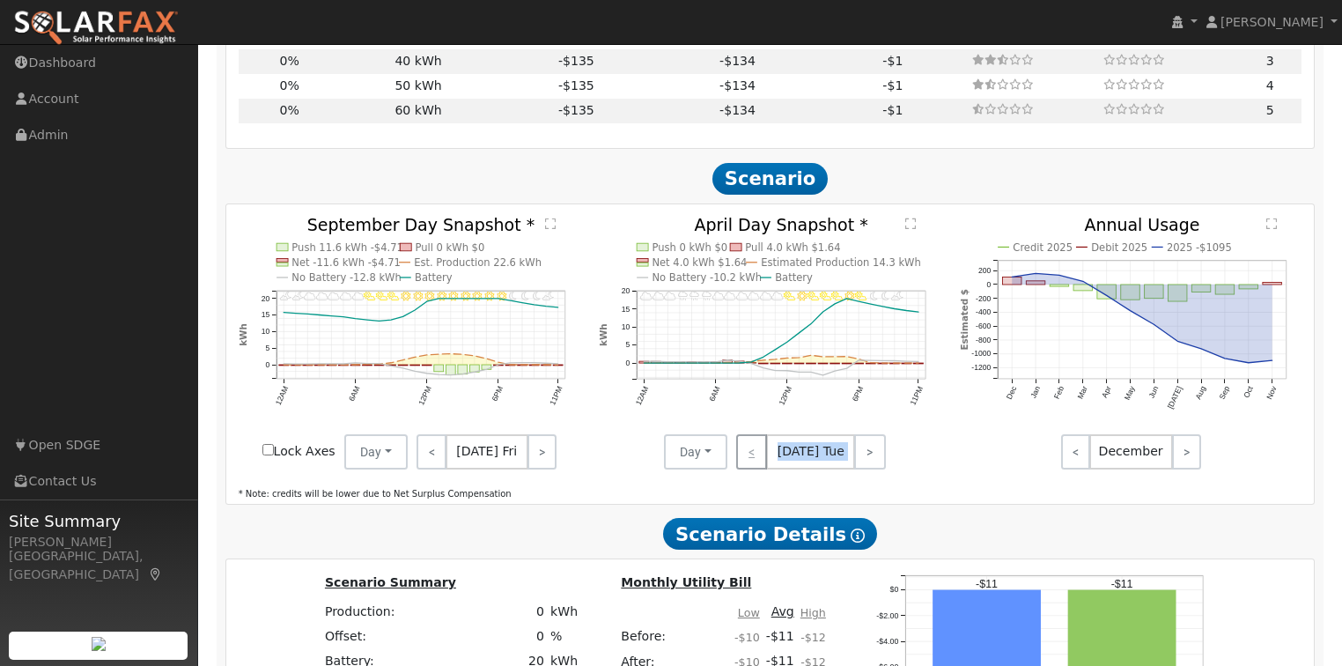
click at [758, 467] on div "< [DATE] Tue >" at bounding box center [806, 451] width 159 height 35
click at [750, 466] on div "< [DATE] Tue >" at bounding box center [806, 451] width 159 height 35
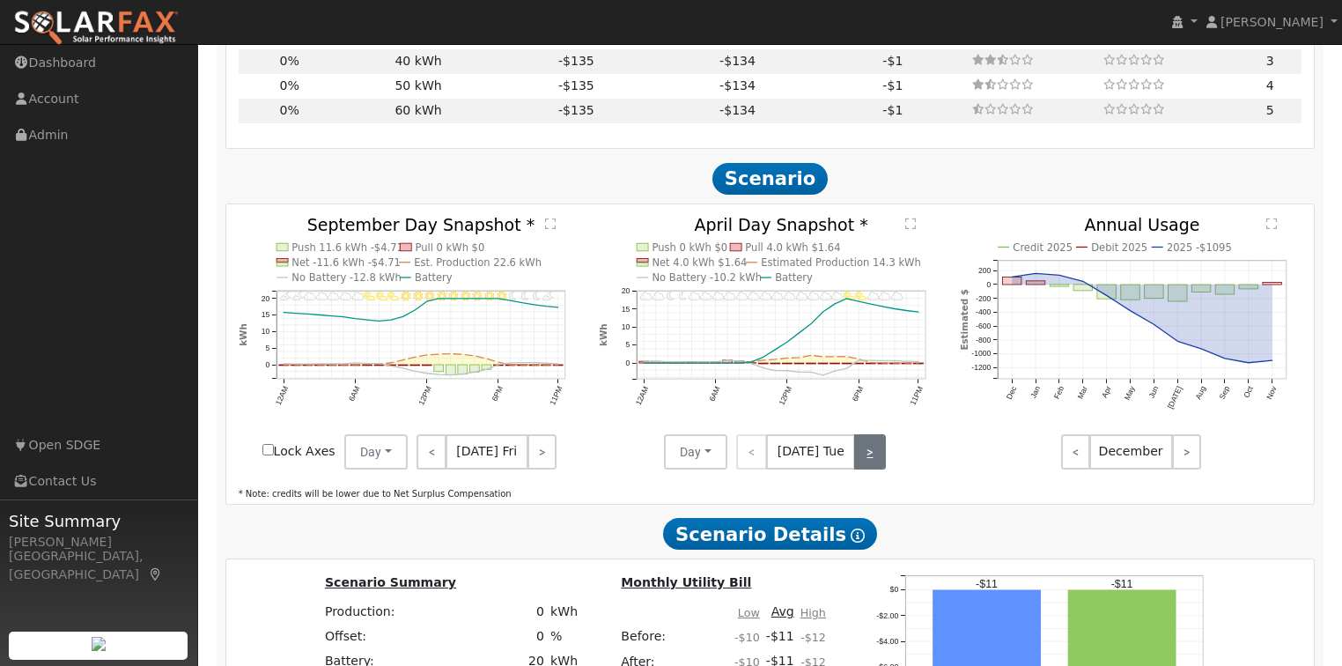
click at [857, 462] on link ">" at bounding box center [869, 451] width 31 height 35
click at [858, 462] on link ">" at bounding box center [872, 451] width 28 height 35
click at [857, 462] on link ">" at bounding box center [871, 451] width 30 height 35
click at [857, 462] on link ">" at bounding box center [869, 451] width 34 height 35
click at [857, 462] on link ">" at bounding box center [870, 451] width 32 height 35
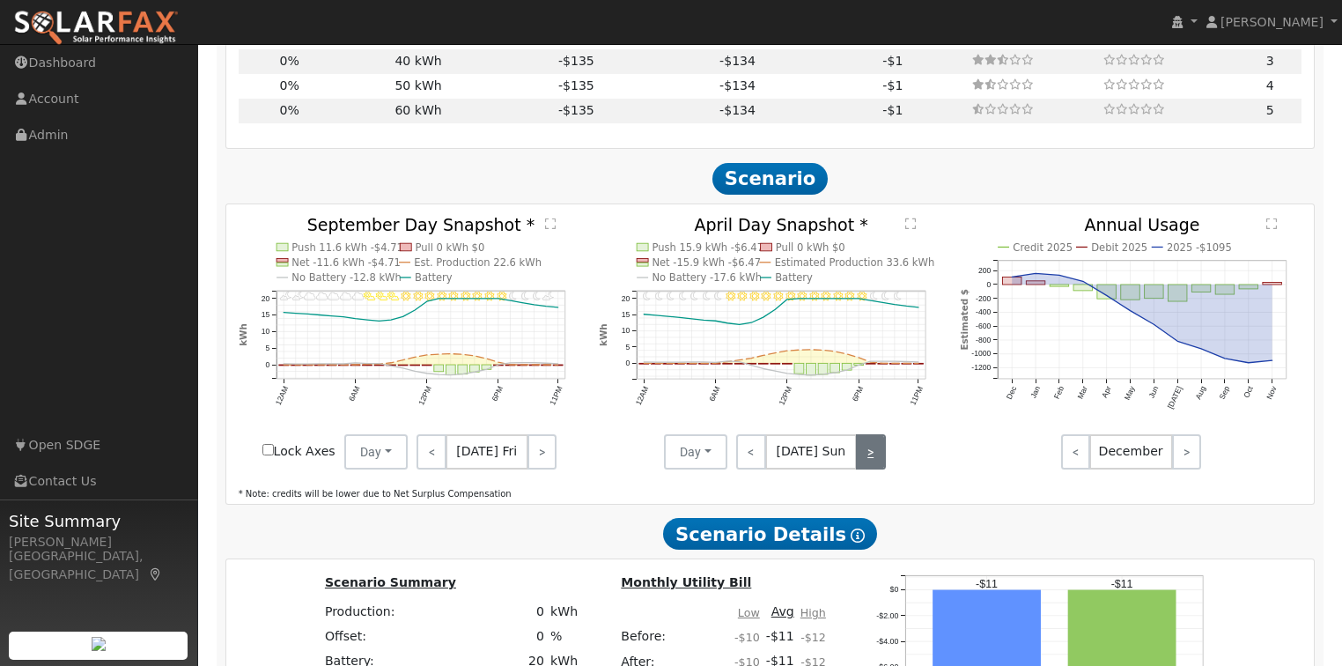
click at [856, 462] on link ">" at bounding box center [871, 451] width 30 height 35
click at [857, 462] on link ">" at bounding box center [871, 451] width 28 height 35
click at [858, 462] on link ">" at bounding box center [872, 451] width 28 height 35
click at [856, 462] on link ">" at bounding box center [871, 451] width 30 height 35
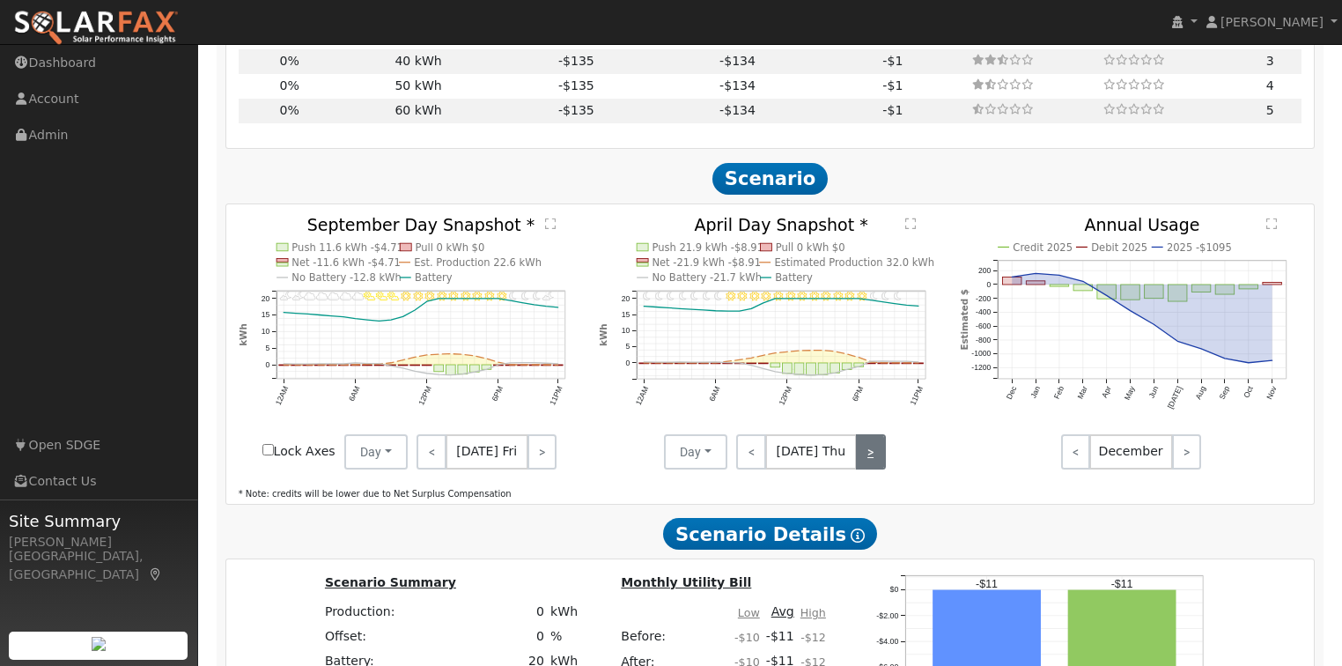
click at [856, 462] on link ">" at bounding box center [871, 451] width 30 height 35
click at [854, 462] on link ">" at bounding box center [870, 451] width 32 height 35
click at [856, 462] on link ">" at bounding box center [871, 451] width 30 height 35
click at [857, 462] on link ">" at bounding box center [871, 451] width 28 height 35
click at [854, 462] on link ">" at bounding box center [869, 451] width 31 height 35
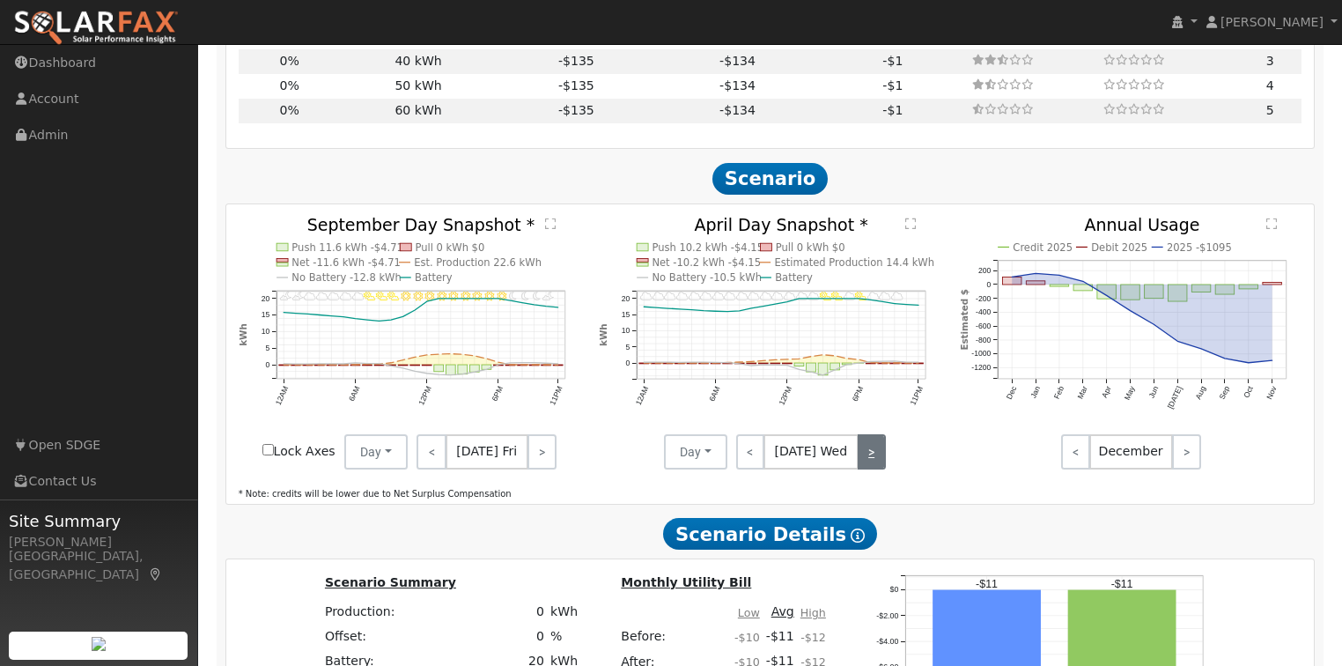
click at [858, 462] on link ">" at bounding box center [872, 451] width 28 height 35
click at [856, 462] on link ">" at bounding box center [871, 451] width 30 height 35
click at [854, 462] on link ">" at bounding box center [870, 451] width 32 height 35
click at [856, 462] on link ">" at bounding box center [871, 451] width 30 height 35
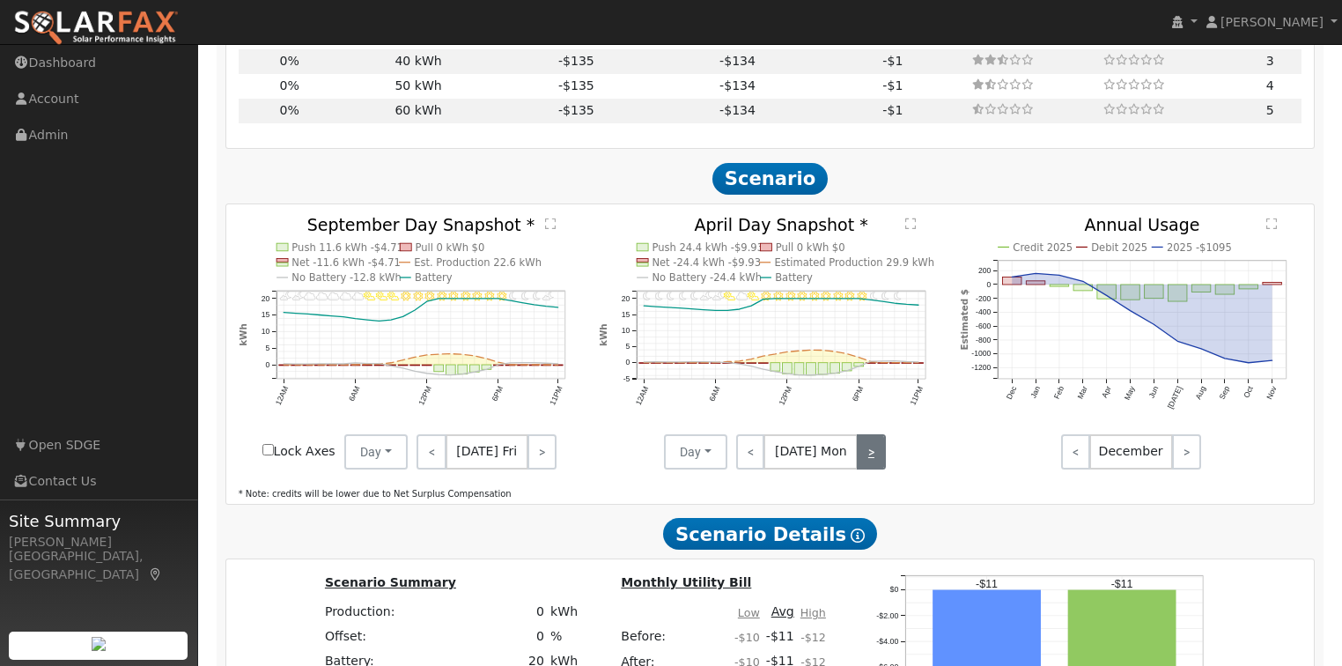
click at [857, 462] on link ">" at bounding box center [871, 451] width 28 height 35
click at [860, 462] on link ">" at bounding box center [869, 451] width 31 height 35
click at [860, 462] on link ">" at bounding box center [872, 451] width 28 height 35
click at [860, 462] on link ">" at bounding box center [869, 451] width 34 height 35
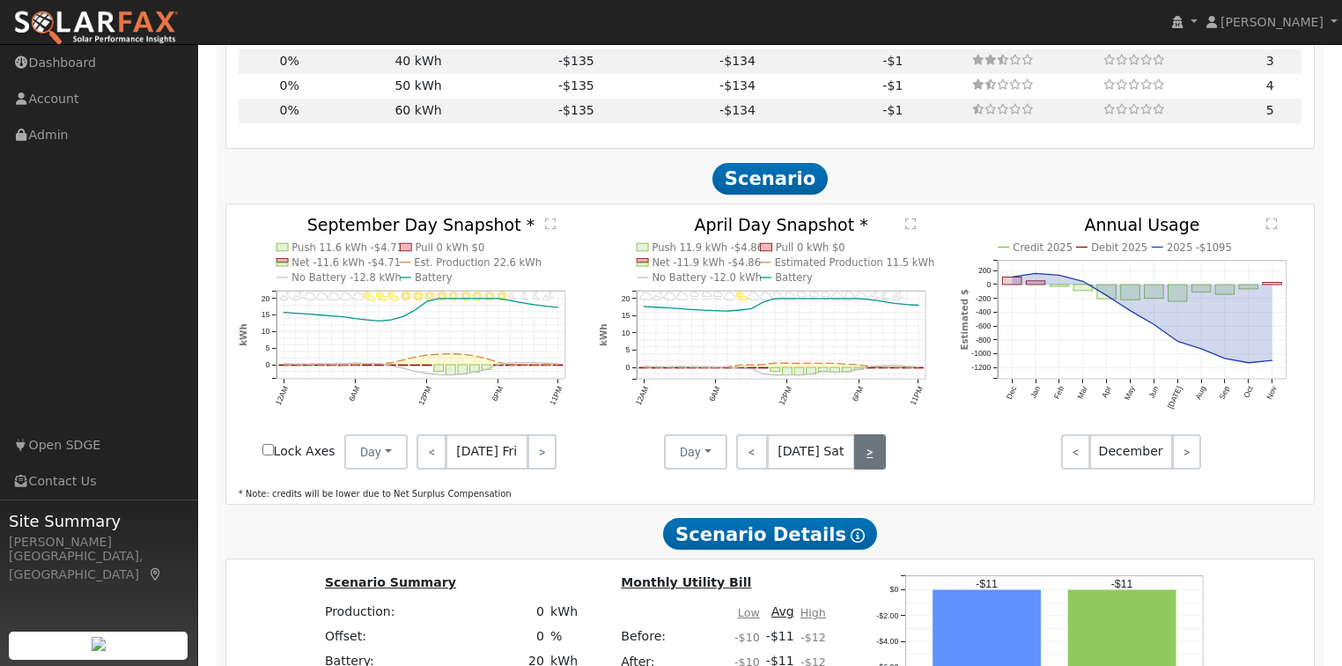
click at [860, 462] on link ">" at bounding box center [870, 451] width 32 height 35
click at [860, 462] on link ">" at bounding box center [871, 451] width 28 height 35
click at [860, 462] on link ">" at bounding box center [869, 451] width 31 height 35
click at [860, 462] on div "< [DATE] Wed >" at bounding box center [806, 451] width 159 height 35
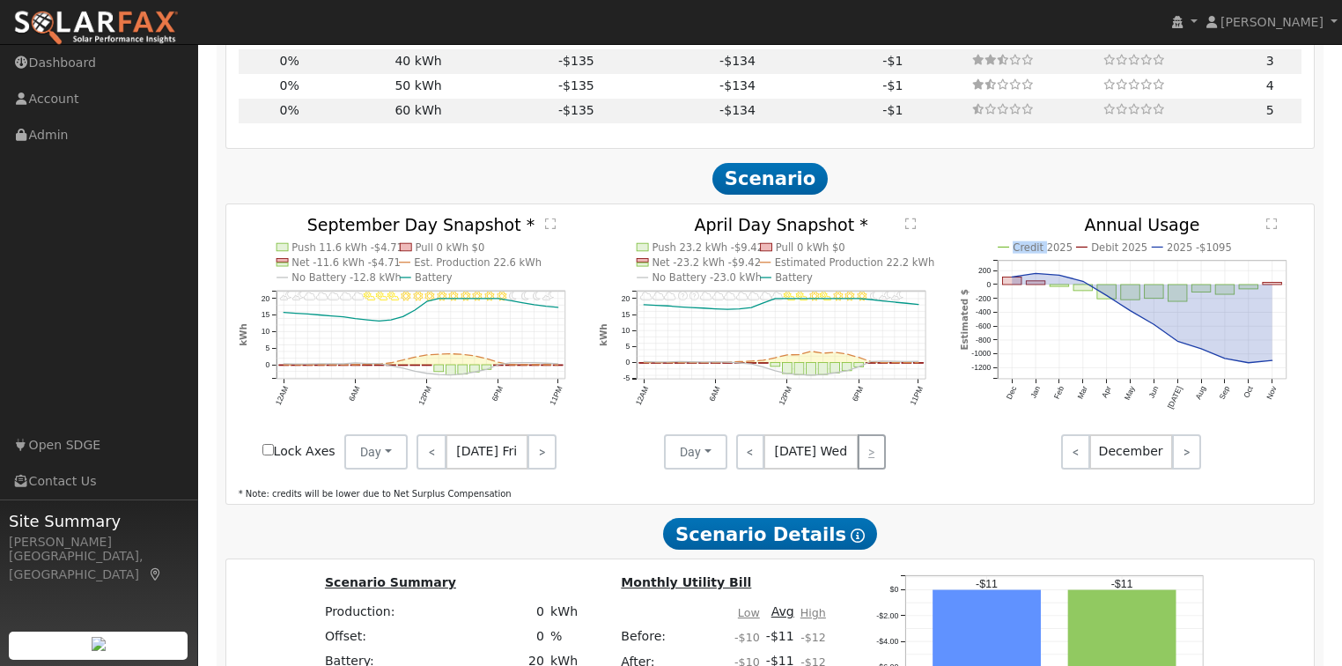
click at [860, 462] on div "< [DATE] Wed >" at bounding box center [806, 451] width 159 height 35
click at [864, 462] on div "< [DATE] Wed >" at bounding box center [806, 451] width 159 height 35
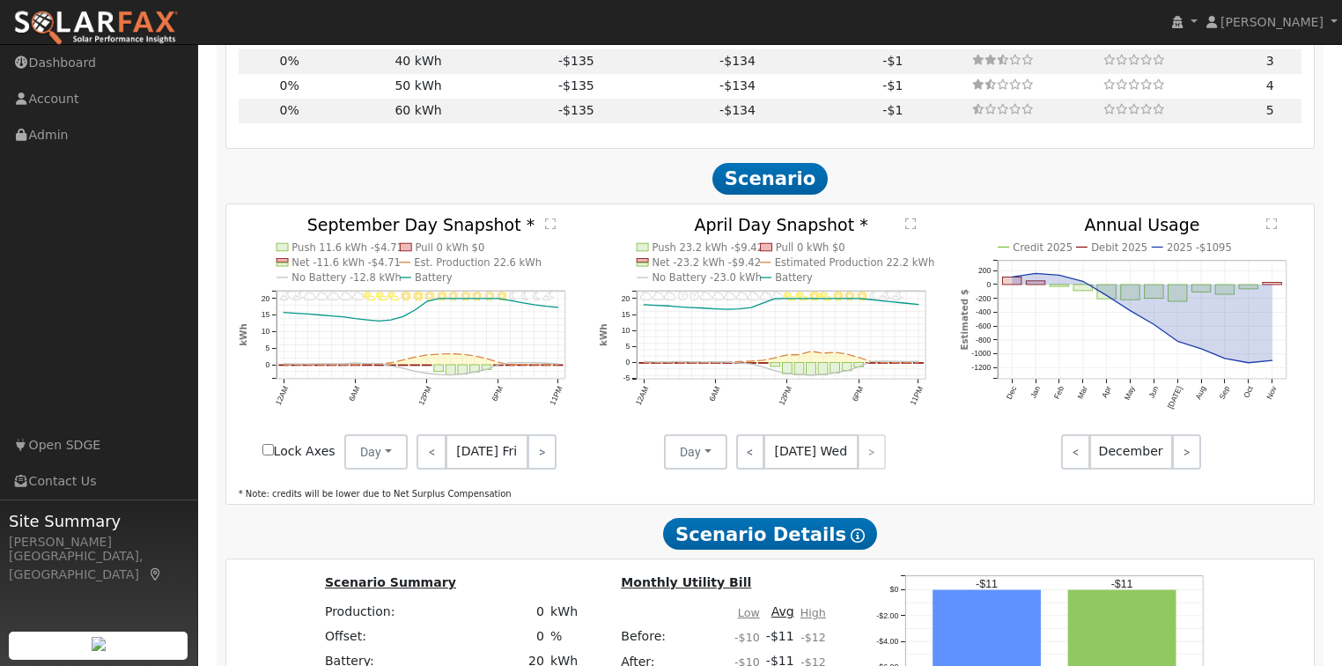
click at [868, 460] on div "< [DATE] Wed >" at bounding box center [806, 451] width 159 height 35
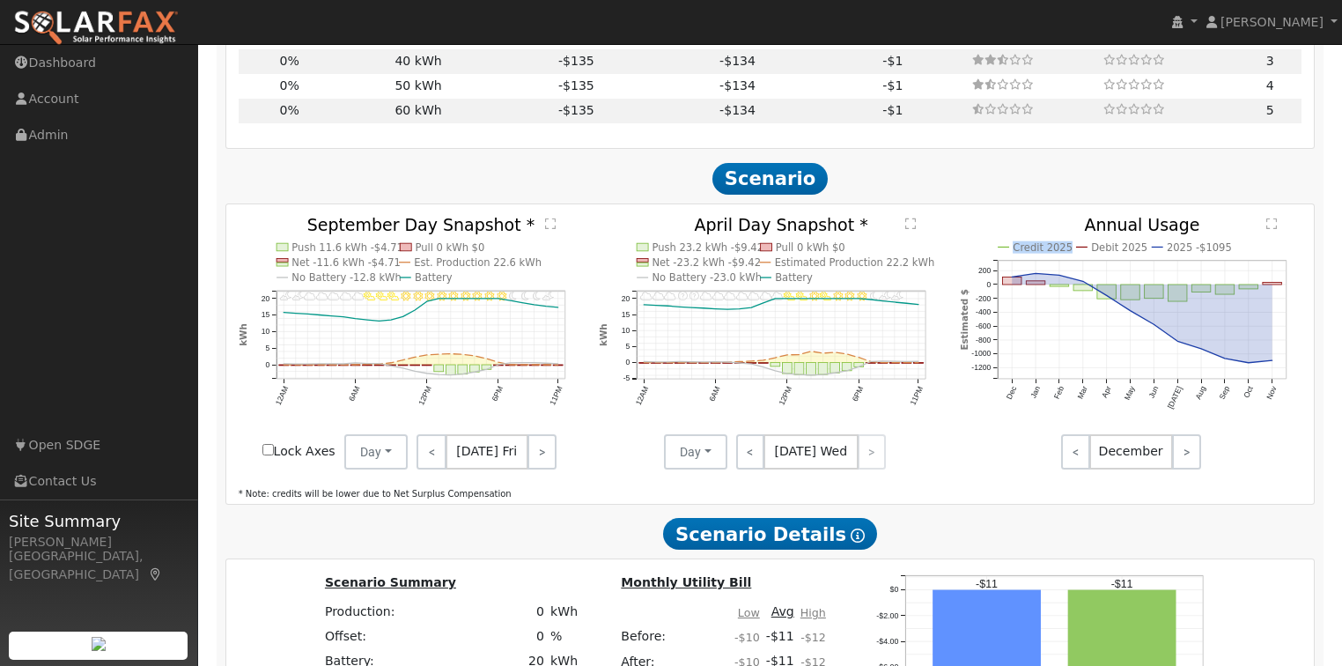
click at [868, 460] on div "< [DATE] Wed >" at bounding box center [806, 451] width 159 height 35
click at [796, 465] on span "[DATE] Wed" at bounding box center [811, 451] width 95 height 35
click at [785, 465] on span "[DATE] Wed" at bounding box center [811, 451] width 95 height 35
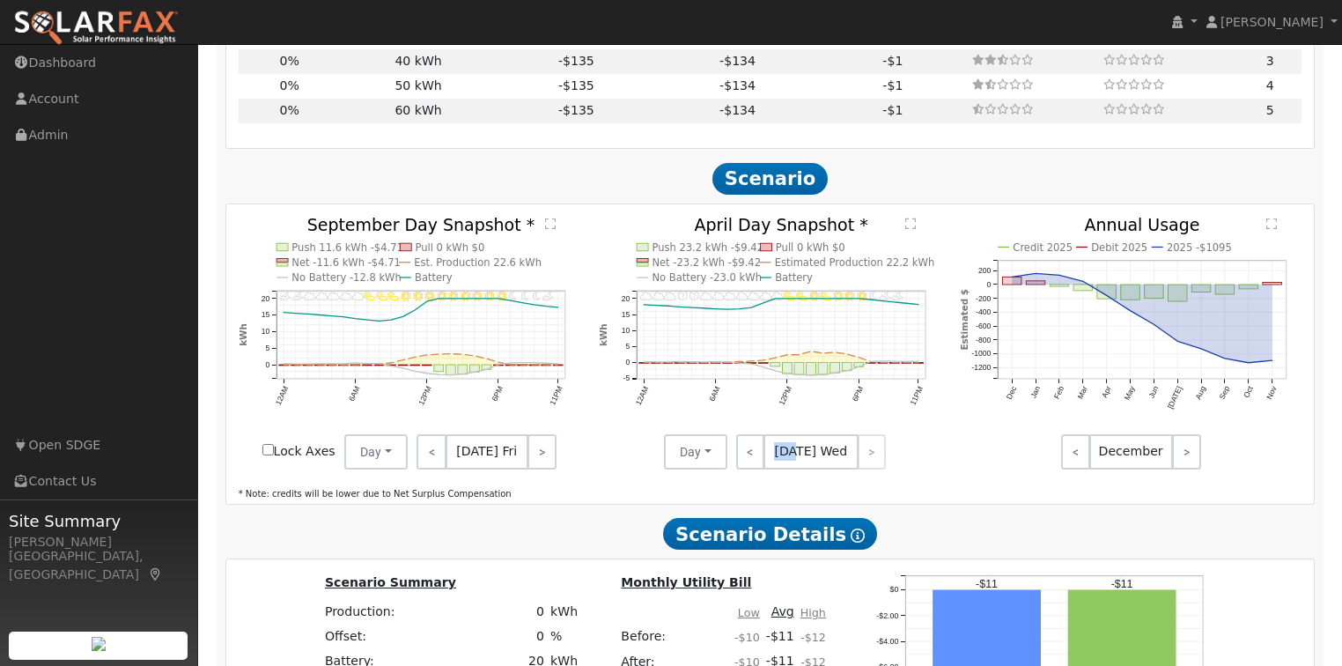
click at [784, 465] on span "[DATE] Wed" at bounding box center [811, 451] width 95 height 35
click at [747, 465] on link "<" at bounding box center [750, 451] width 28 height 35
click at [695, 459] on button "Day" at bounding box center [695, 451] width 63 height 35
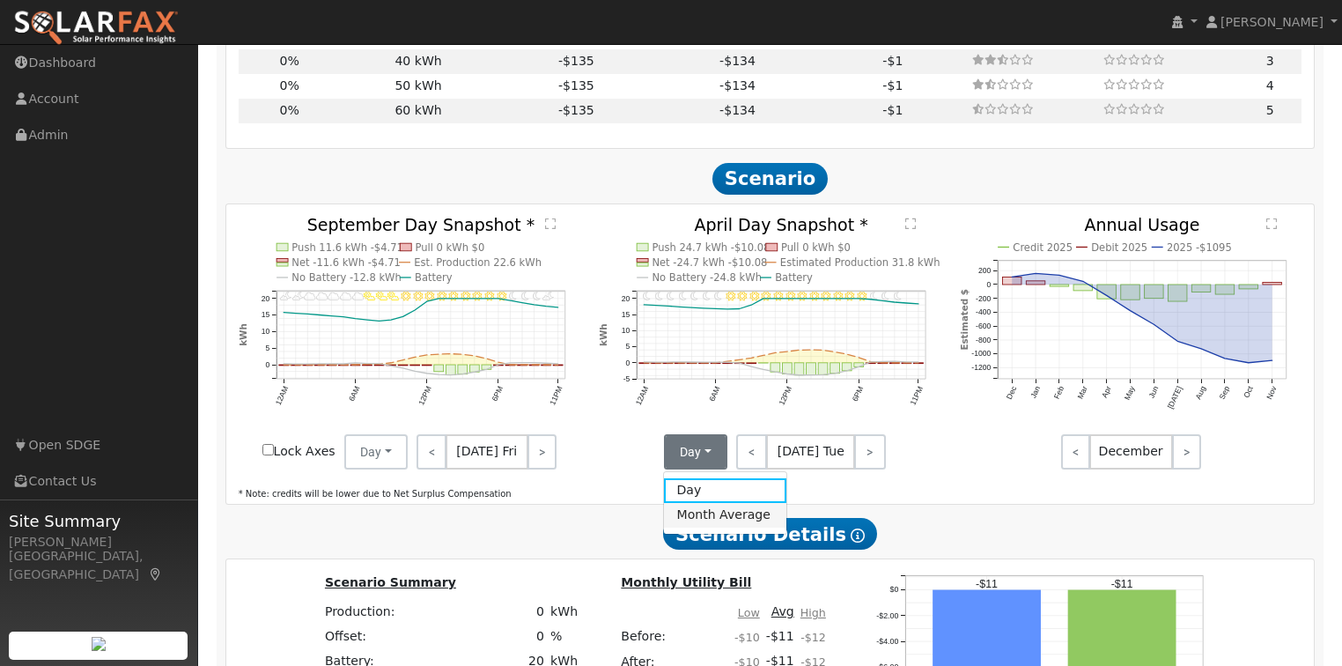
click at [727, 518] on link "Month Average" at bounding box center [725, 515] width 122 height 25
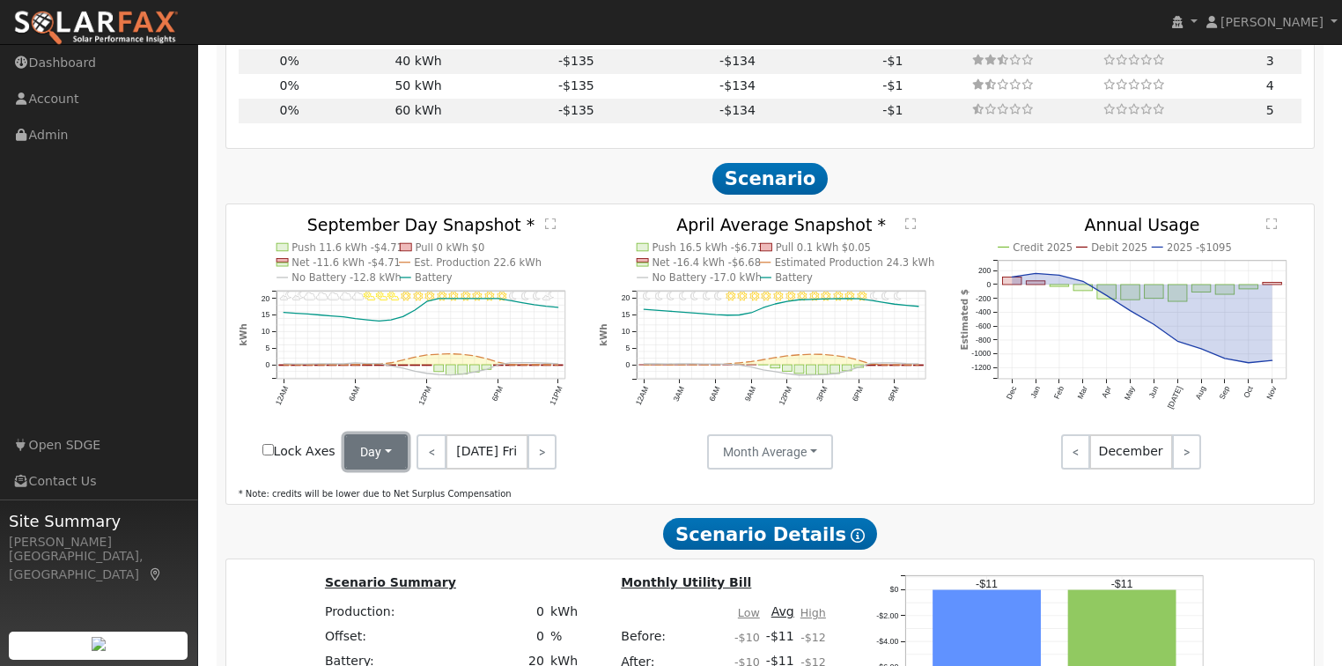
click at [374, 465] on button "Day" at bounding box center [375, 451] width 63 height 35
click at [390, 516] on link "Month Average" at bounding box center [406, 515] width 122 height 25
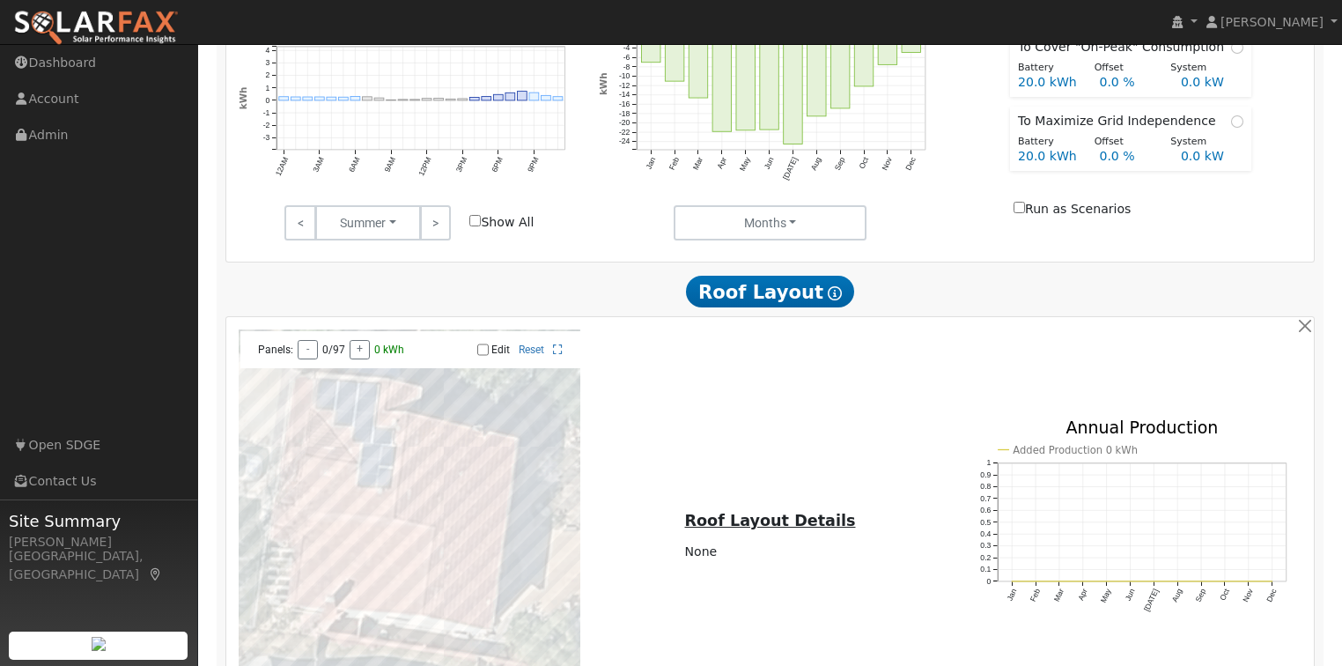
scroll to position [716, 0]
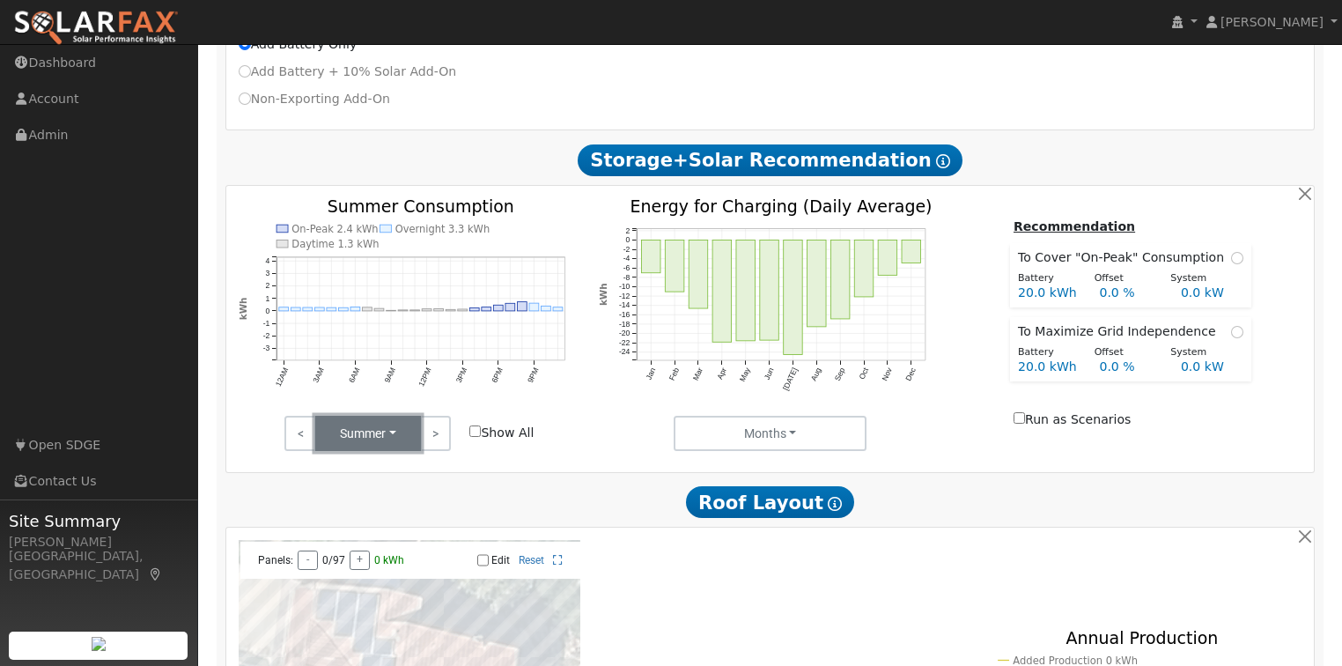
click at [393, 441] on button "Summer" at bounding box center [368, 433] width 106 height 35
click at [373, 502] on link "Fall" at bounding box center [377, 496] width 122 height 25
click at [380, 443] on button "Fall" at bounding box center [368, 433] width 106 height 35
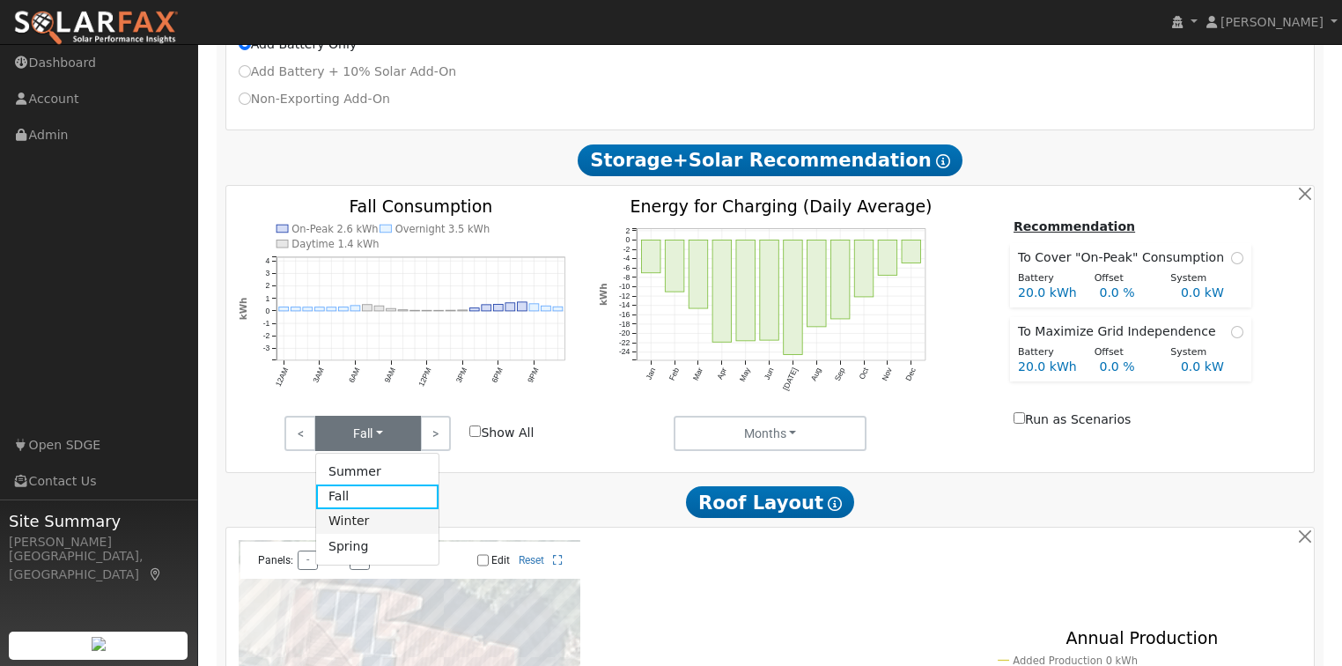
click at [379, 526] on link "Winter" at bounding box center [377, 521] width 122 height 25
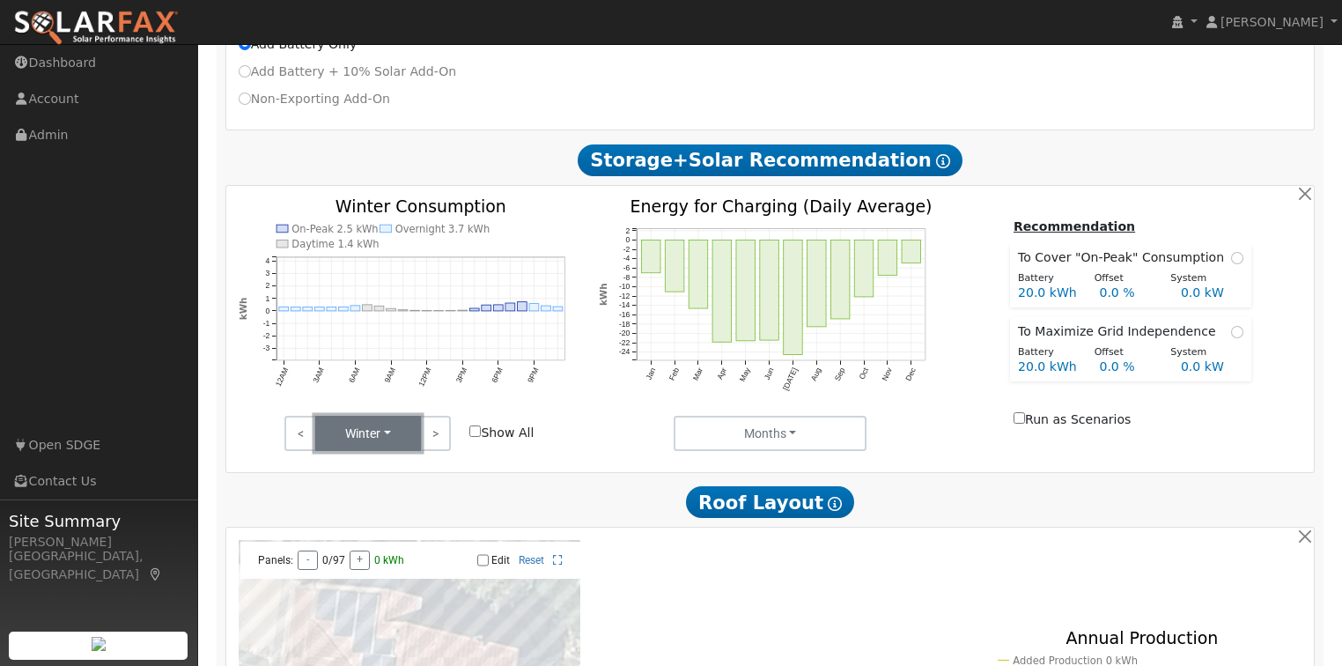
click at [379, 426] on button "Winter" at bounding box center [368, 433] width 106 height 35
click at [370, 547] on link "Spring" at bounding box center [377, 546] width 122 height 25
click at [396, 426] on button "Spring" at bounding box center [368, 433] width 106 height 35
click at [580, 423] on div "< Spring Summer Fall Winter Spring > Show All" at bounding box center [409, 433] width 361 height 35
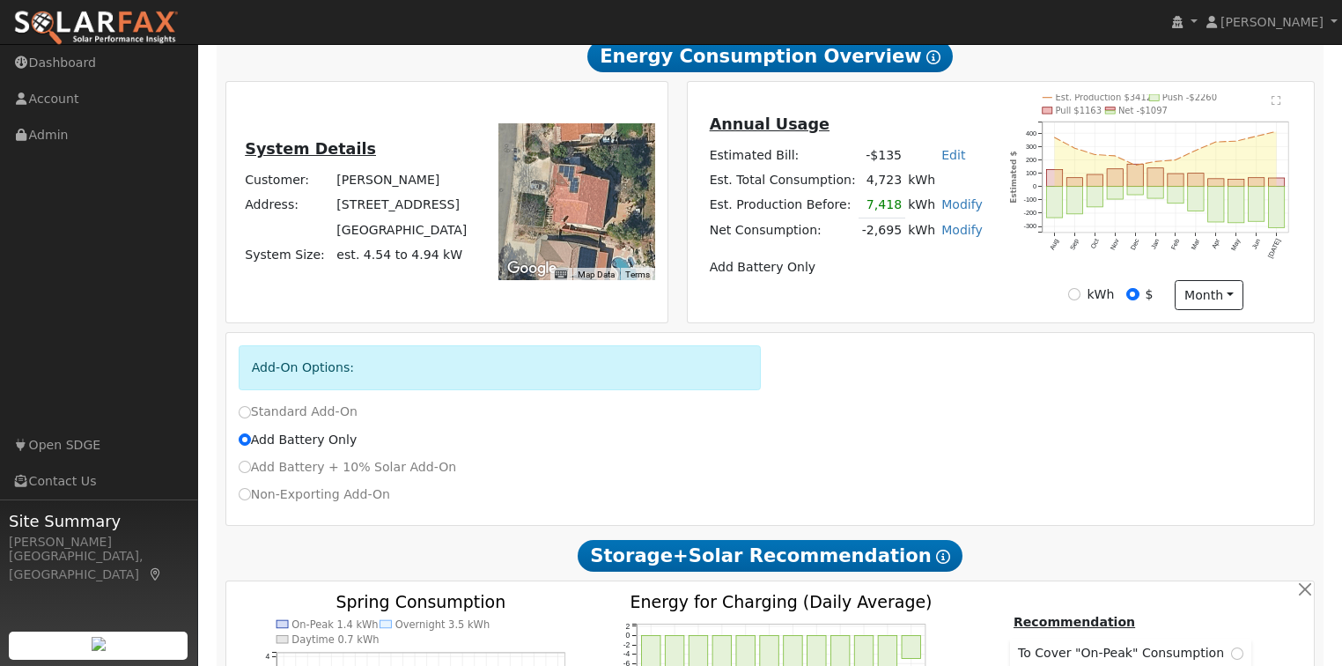
scroll to position [335, 0]
